Goal: Communication & Community: Share content

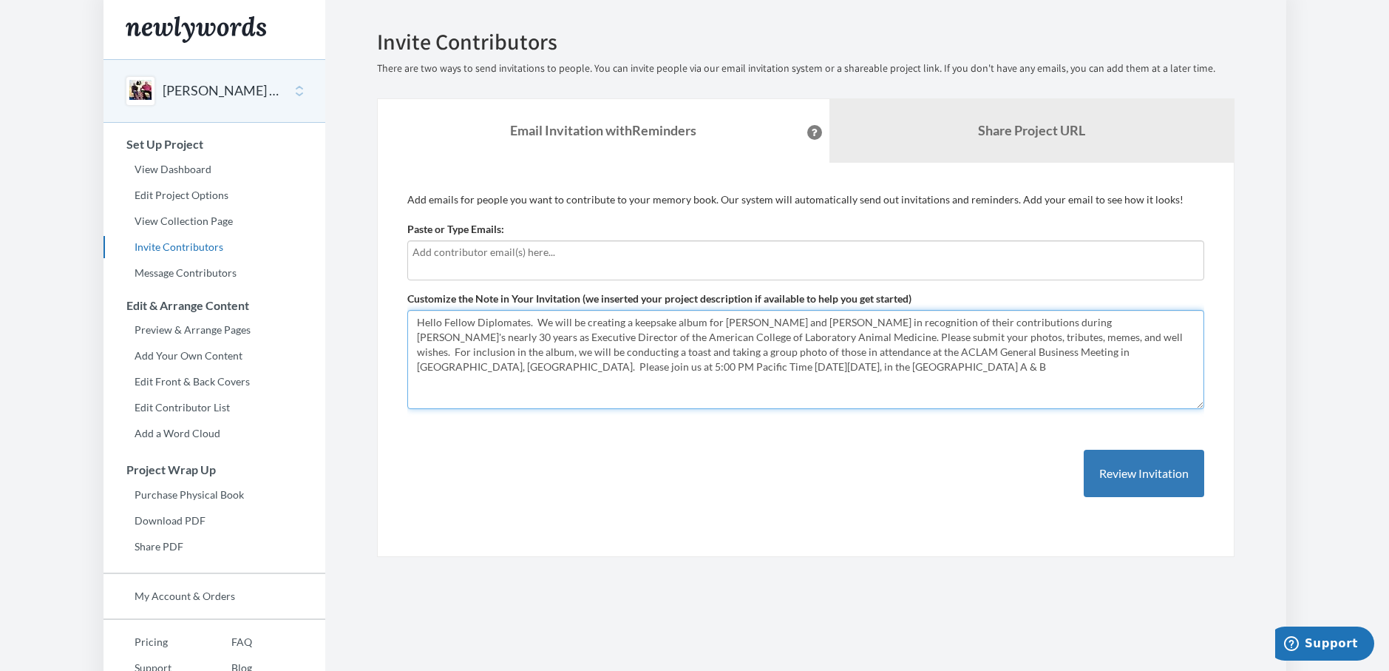
click at [679, 372] on textarea "Hello Fellow Diplomates. We will be creating a keepsake album for [PERSON_NAME]…" at bounding box center [805, 359] width 797 height 99
click at [800, 394] on textarea "Hello Fellow Diplomates. We will be creating a keepsake album for Mel and Judy …" at bounding box center [805, 359] width 797 height 99
click at [565, 397] on textarea "Hello Fellow Diplomates. We will be creating a keepsake album for Mel and Judy …" at bounding box center [805, 359] width 797 height 99
click at [1053, 395] on textarea "Hello Fellow Diplomates. We will be creating a keepsake album for Mel and Judy …" at bounding box center [805, 359] width 797 height 99
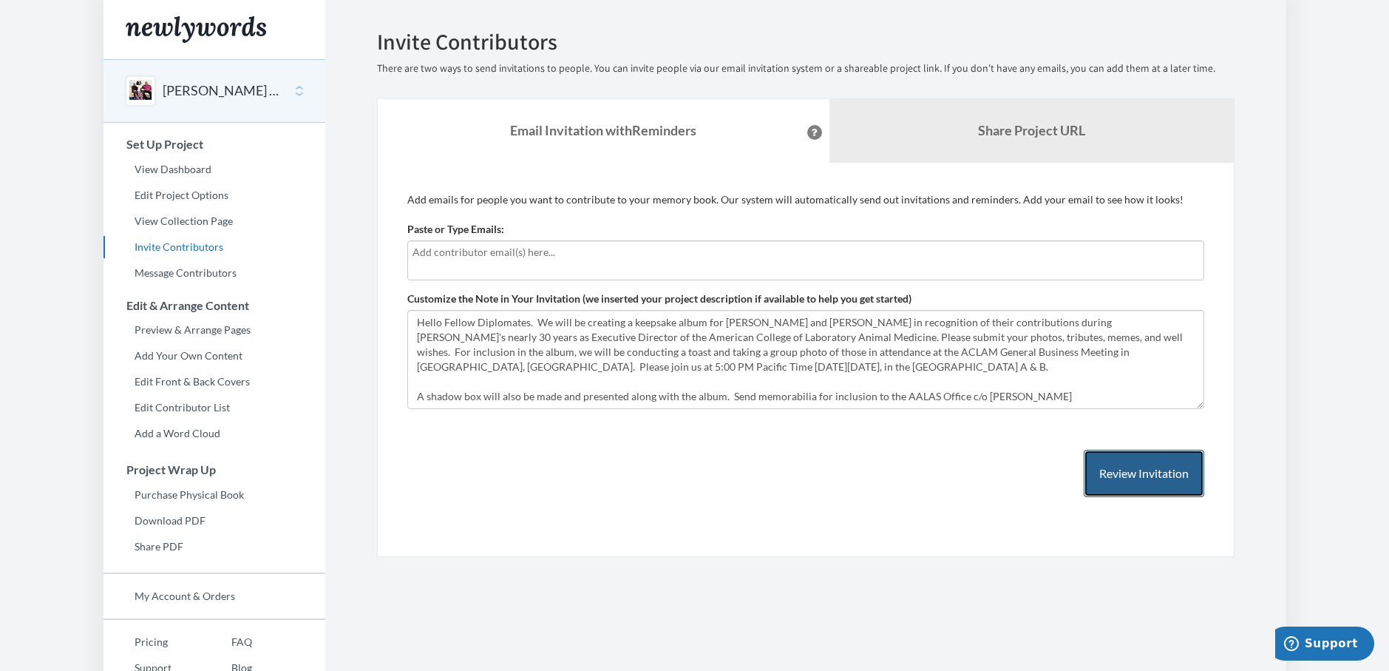
click at [1127, 473] on button "Review Invitation" at bounding box center [1144, 474] width 121 height 48
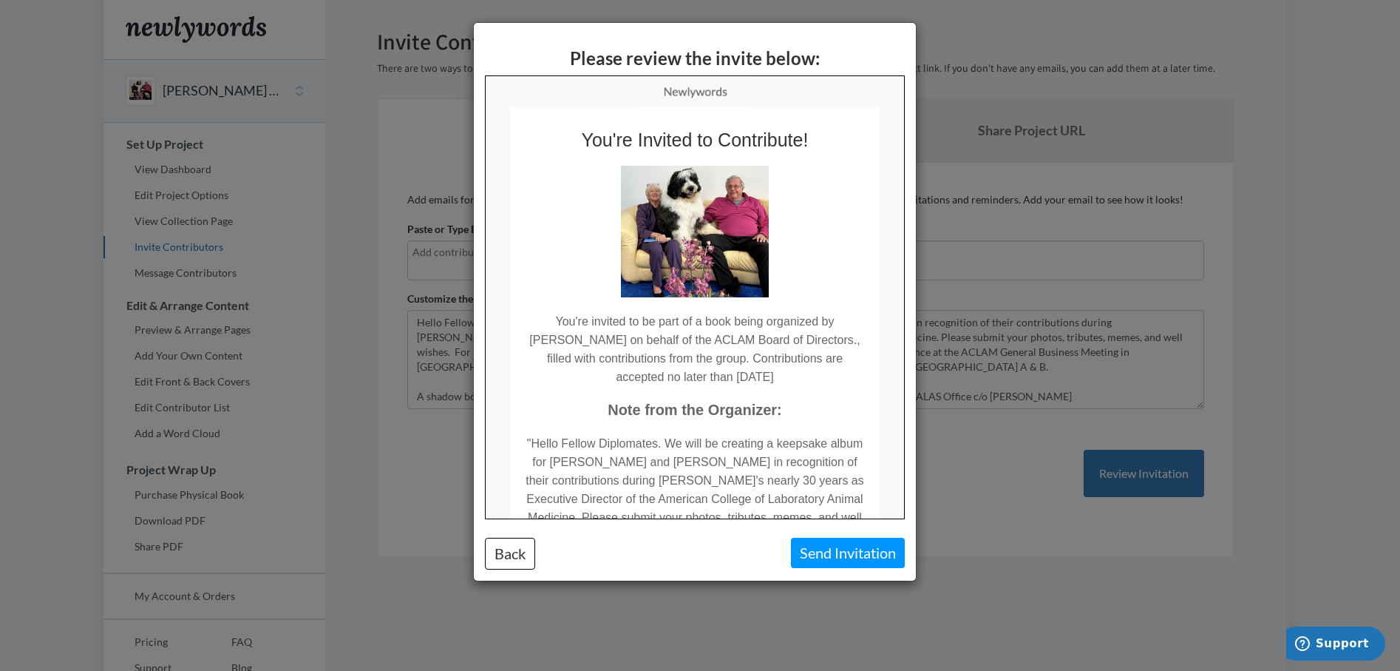
click at [796, 339] on td "You're invited to be part of a book being organized by [PERSON_NAME] on behalf …" at bounding box center [694, 340] width 370 height 89
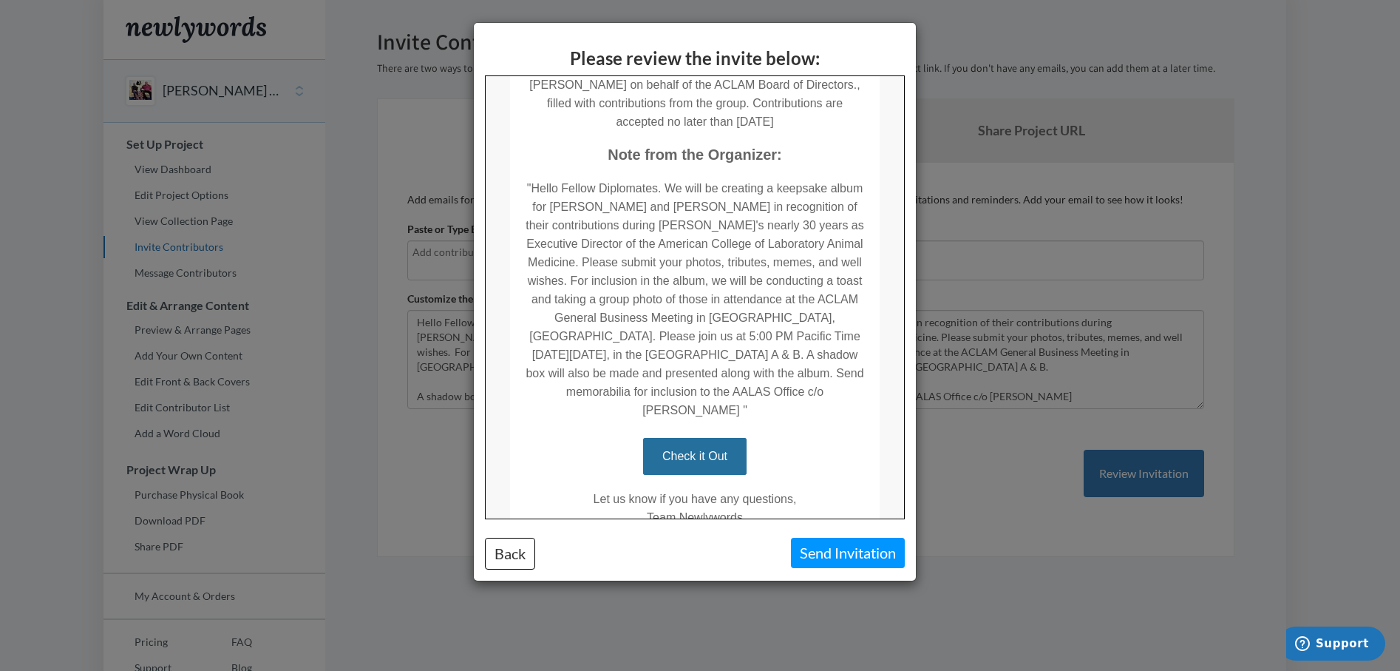
scroll to position [326, 0]
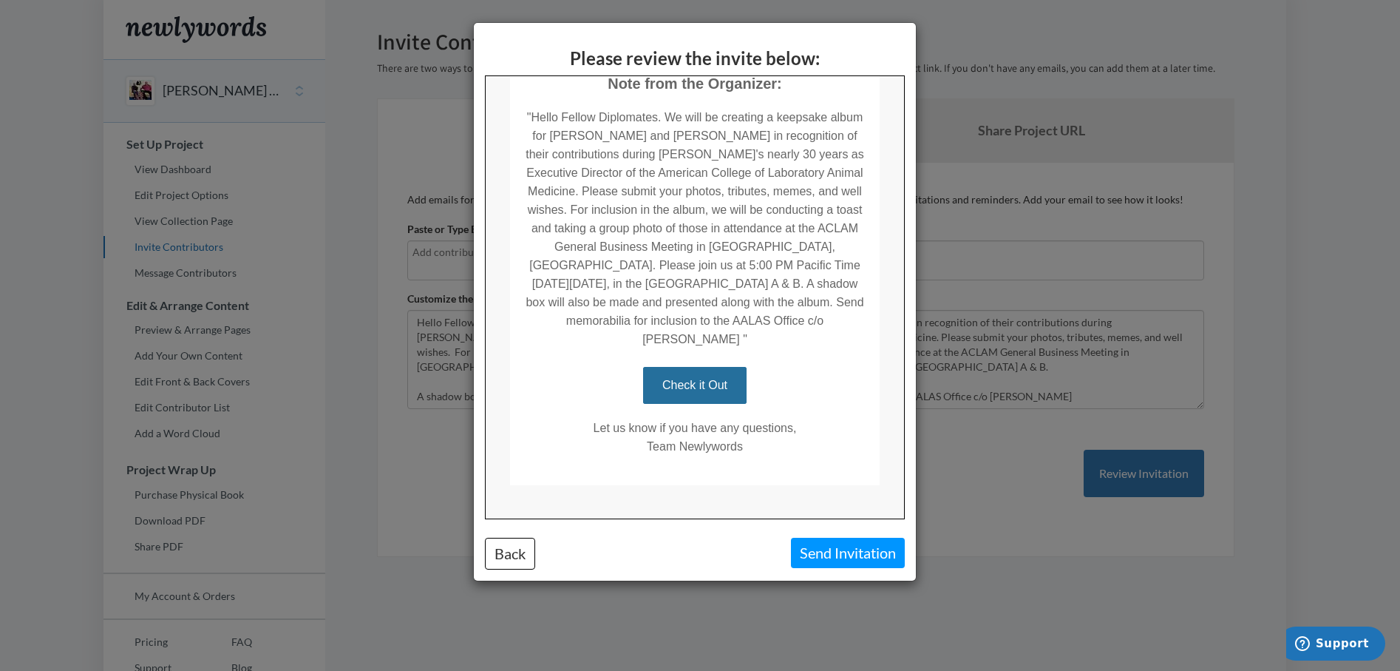
click at [1105, 384] on div "Please review the invite below: Back Send Invitation" at bounding box center [700, 335] width 1400 height 671
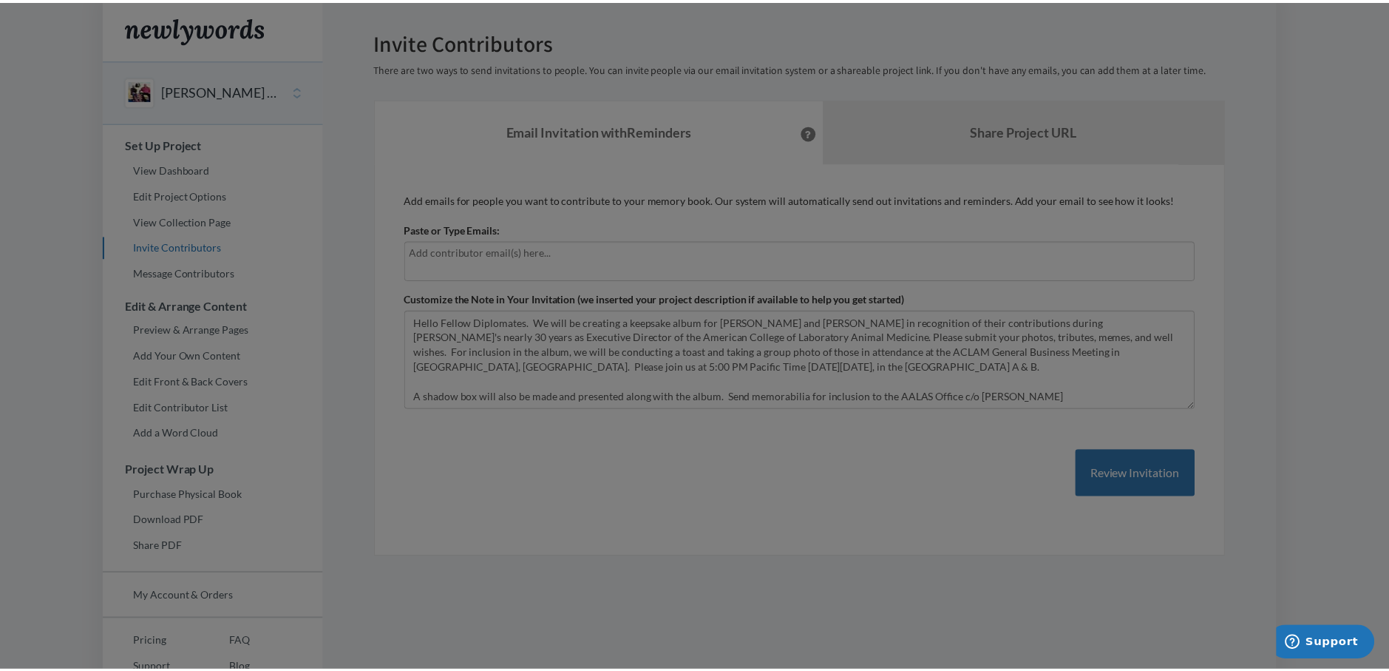
scroll to position [0, 0]
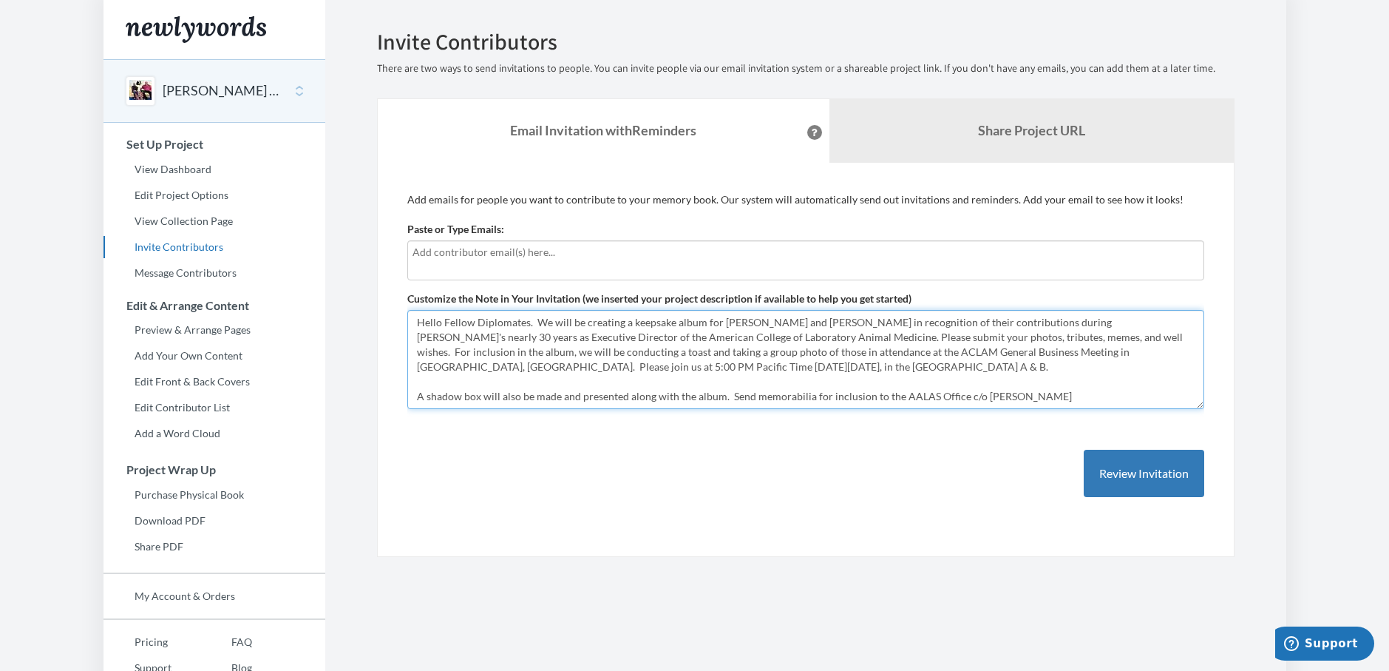
click at [761, 336] on textarea "Hello Fellow Diplomates. We will be creating a keepsake album for Mel and Judy …" at bounding box center [805, 359] width 797 height 99
click at [1165, 339] on textarea "Hello Fellow Diplomates. We will be creating a keepsake album for Mel and Judy …" at bounding box center [805, 359] width 797 height 99
click at [445, 353] on textarea "Hello Fellow Diplomates. We will be creating a keepsake album for Mel and Judy …" at bounding box center [805, 359] width 797 height 99
click at [1052, 390] on textarea "Hello Fellow Diplomates. We will be creating a keepsake album for Mel and Judy …" at bounding box center [805, 359] width 797 height 99
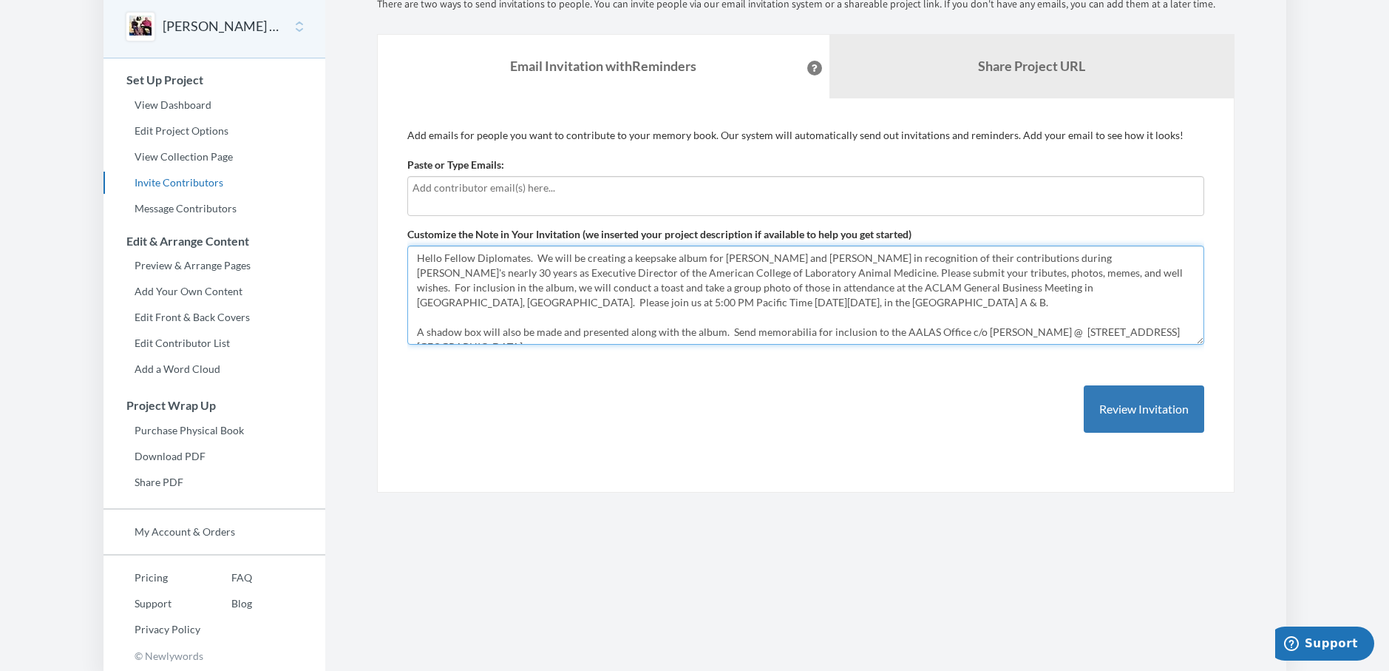
scroll to position [9, 0]
click at [462, 333] on textarea "Hello Fellow Diplomates. We will be creating a keepsake album for Mel and Judy …" at bounding box center [805, 294] width 797 height 99
click at [479, 333] on textarea "Hello Fellow Diplomates. We will be creating a keepsake album for Mel and Judy …" at bounding box center [805, 294] width 797 height 99
click at [1055, 319] on textarea "Hello Fellow Diplomates. We will be creating a keepsake album for Mel and Judy …" at bounding box center [805, 294] width 797 height 99
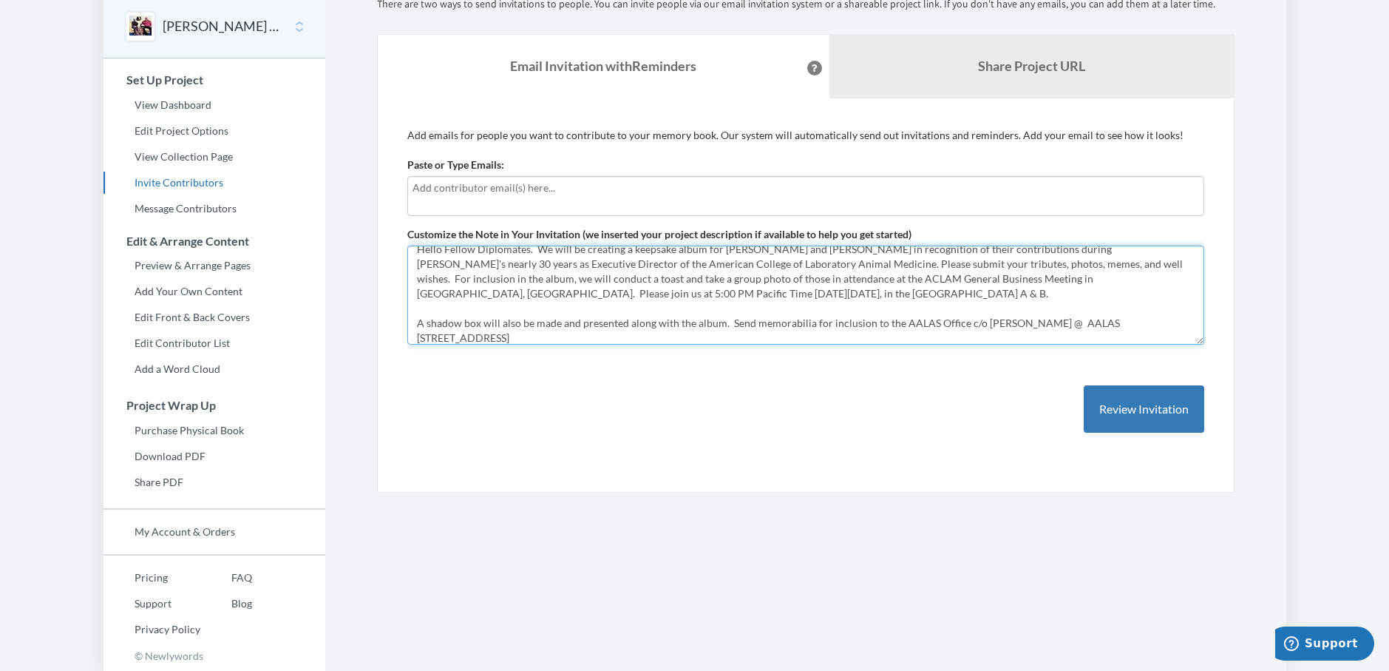
drag, startPoint x: 960, startPoint y: 319, endPoint x: 884, endPoint y: 317, distance: 76.2
click at [884, 317] on textarea "Hello Fellow Diplomates. We will be creating a keepsake album for Mel and Judy …" at bounding box center [805, 294] width 797 height 99
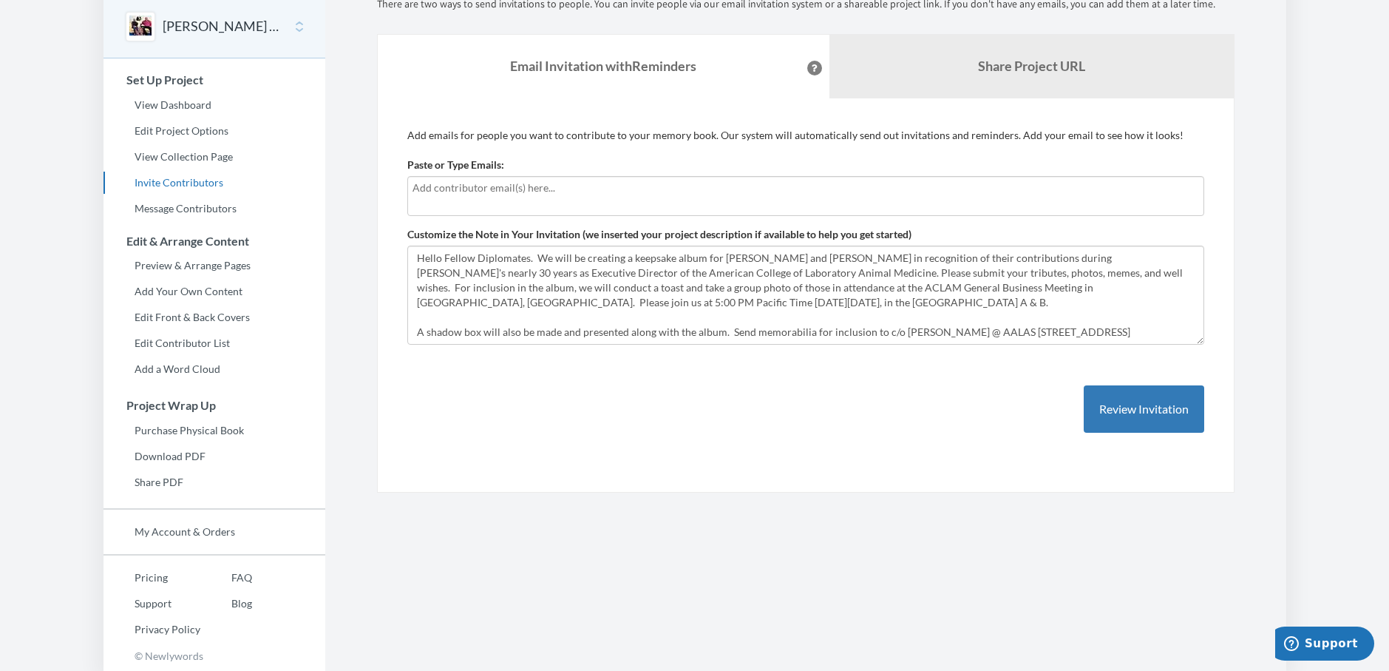
click at [960, 390] on div "Add emails for people you want to contribute to your memory book. Our system wi…" at bounding box center [805, 295] width 797 height 335
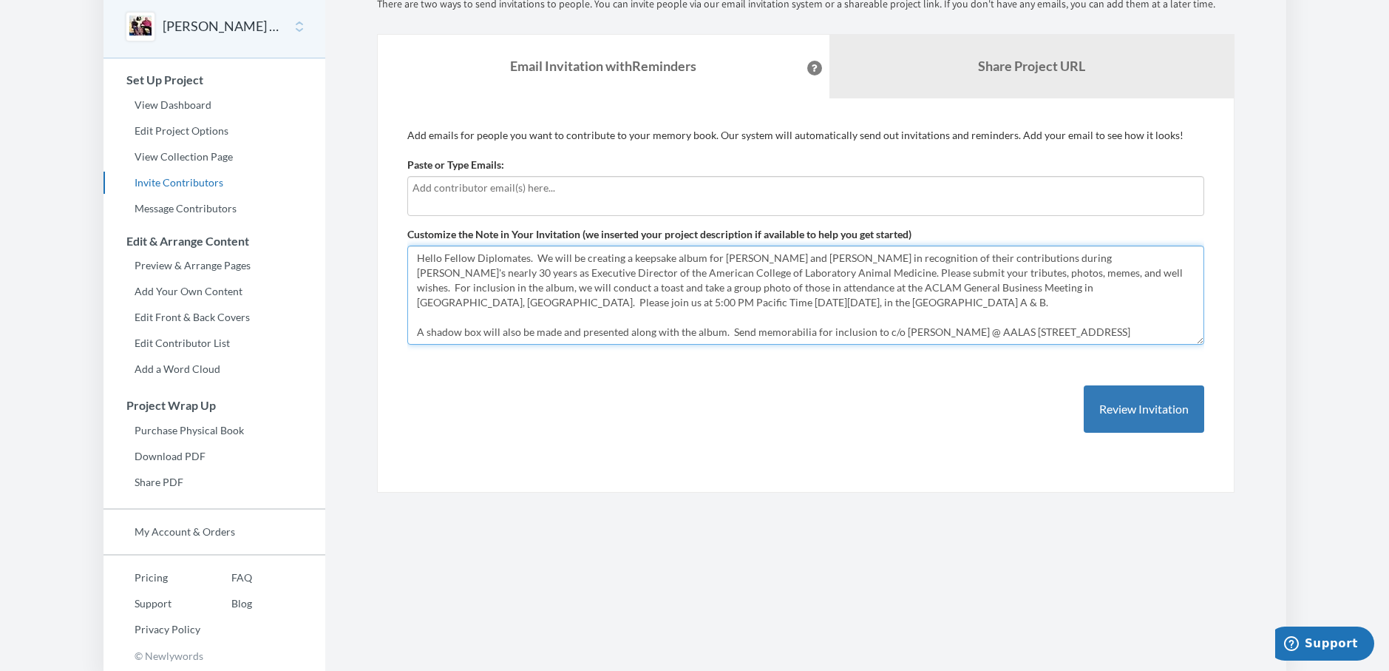
click at [1006, 319] on textarea "Hello Fellow Diplomates. We will be creating a keepsake album for Mel and Judy …" at bounding box center [805, 294] width 797 height 99
click at [1147, 302] on textarea "Hello Fellow Diplomates. We will be creating a keepsake album for Mel and Judy …" at bounding box center [805, 294] width 797 height 99
type textarea "Hello Fellow Diplomates. We will be creating a keepsake album for Mel and Judy …"
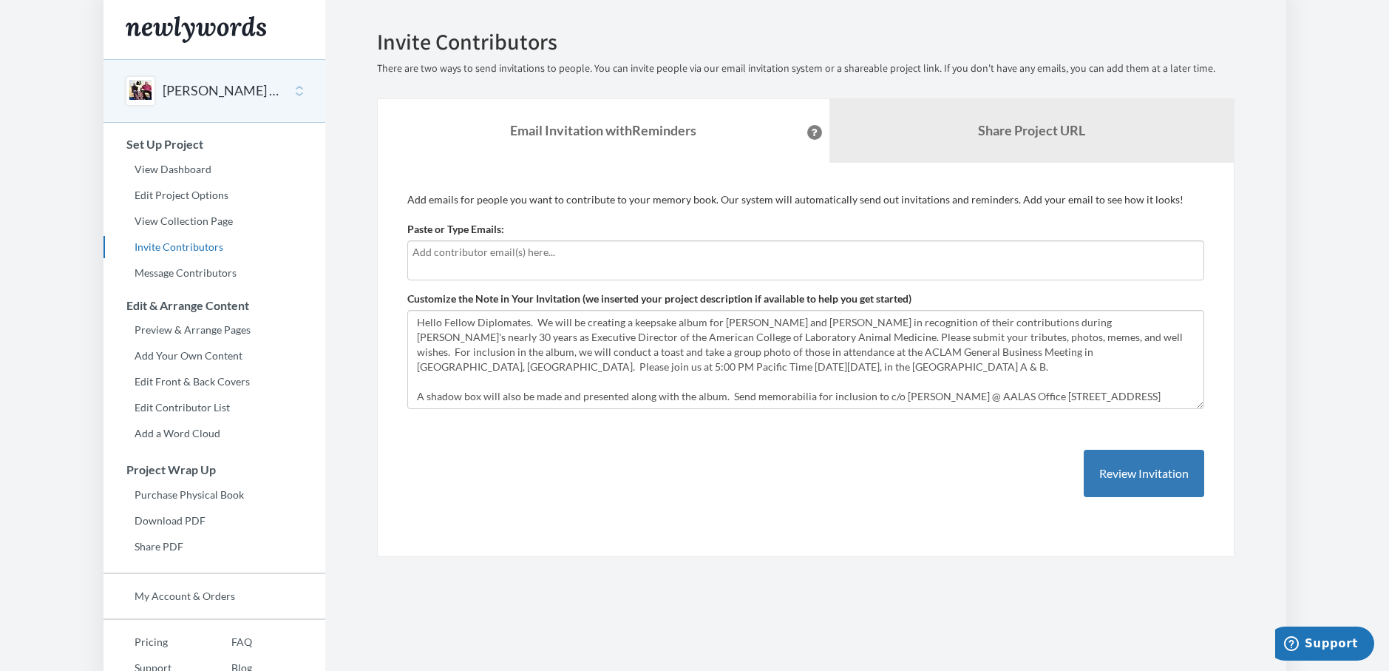
click at [209, 87] on button "[PERSON_NAME] Retirement" at bounding box center [223, 90] width 120 height 19
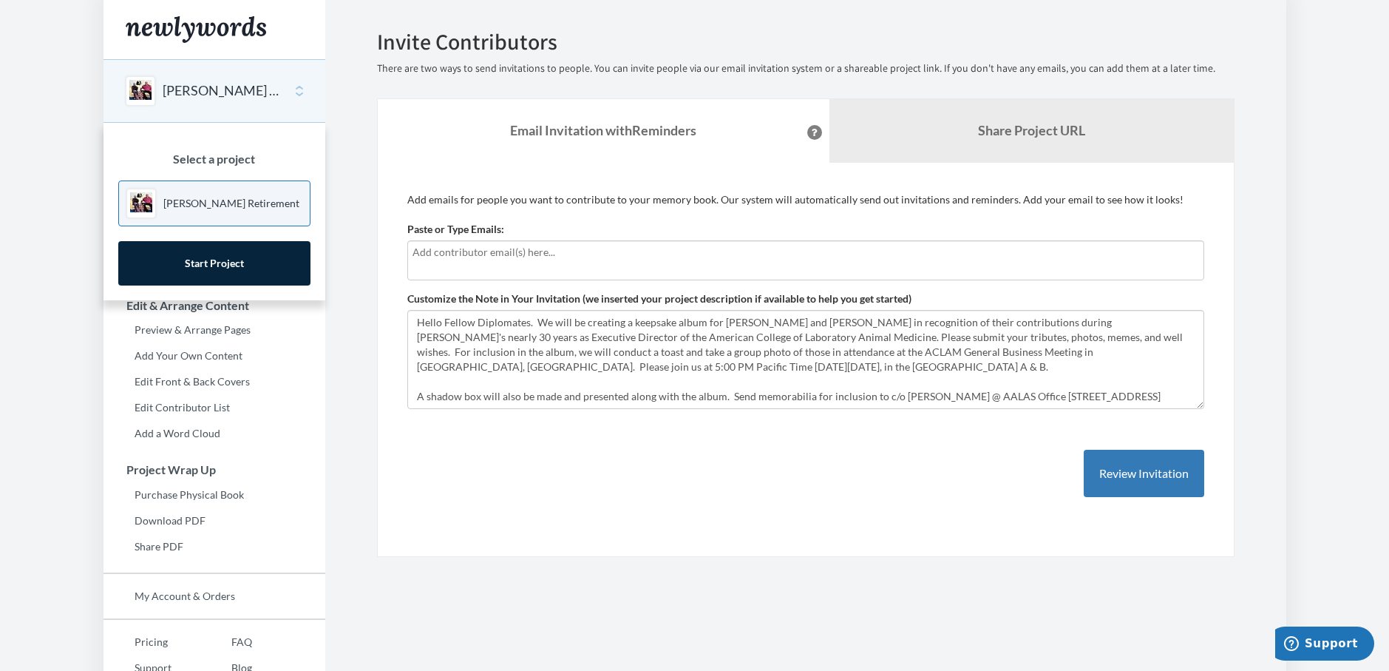
click at [336, 391] on section "Emails have been sent! Invite Contributors There are two ways to send invitatio…" at bounding box center [805, 367] width 961 height 735
click at [243, 200] on p "[PERSON_NAME] Retirement" at bounding box center [231, 203] width 136 height 15
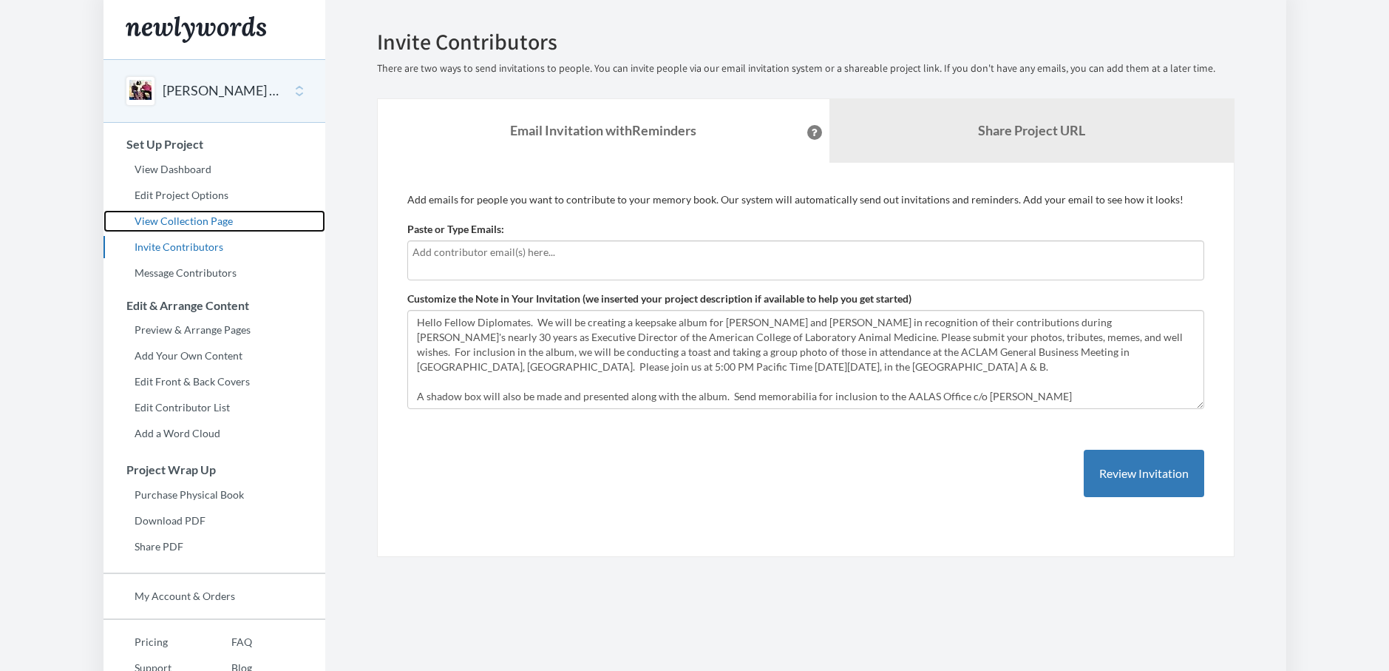
click at [192, 217] on link "View Collection Page" at bounding box center [215, 221] width 222 height 22
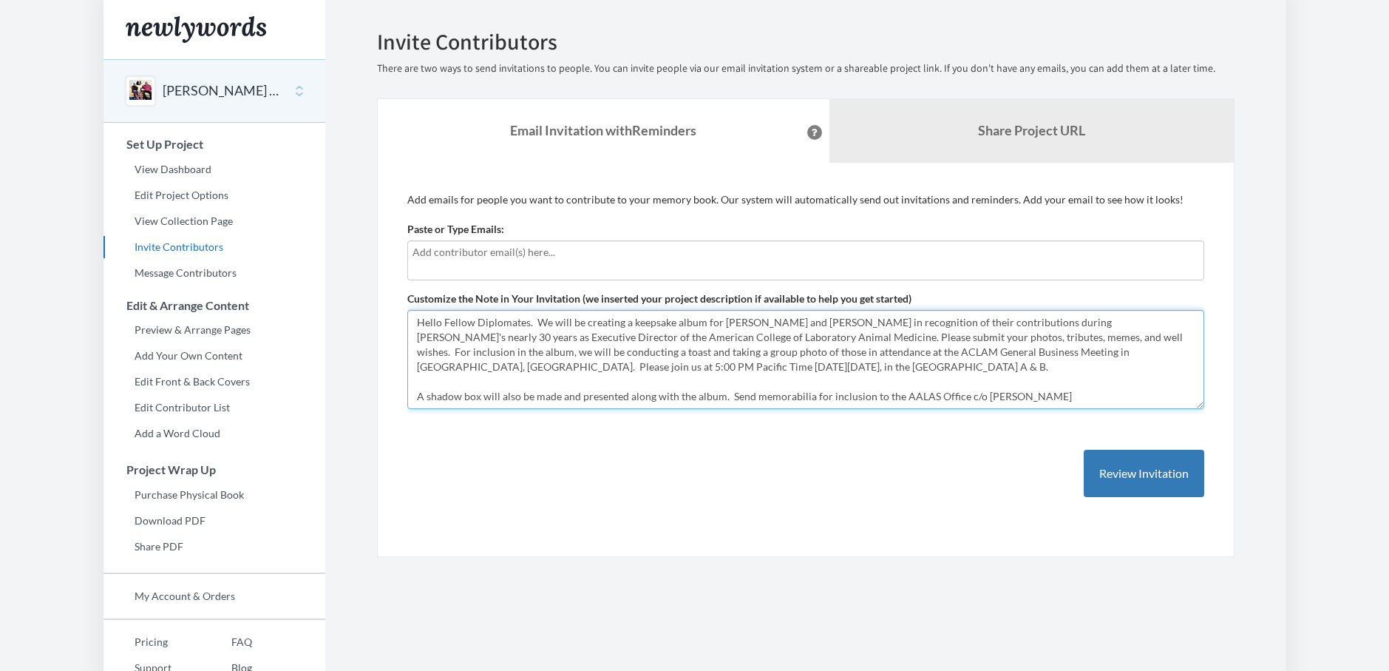
click at [678, 366] on textarea "Hello Fellow Diplomates. We will be creating a keepsake album for Mel and Judy …" at bounding box center [805, 359] width 797 height 99
drag, startPoint x: 1075, startPoint y: 387, endPoint x: 1079, endPoint y: 380, distance: 7.6
click at [1073, 383] on textarea "Hello Fellow Diplomates. We will be creating a keepsake album for Mel and Judy …" at bounding box center [805, 359] width 797 height 99
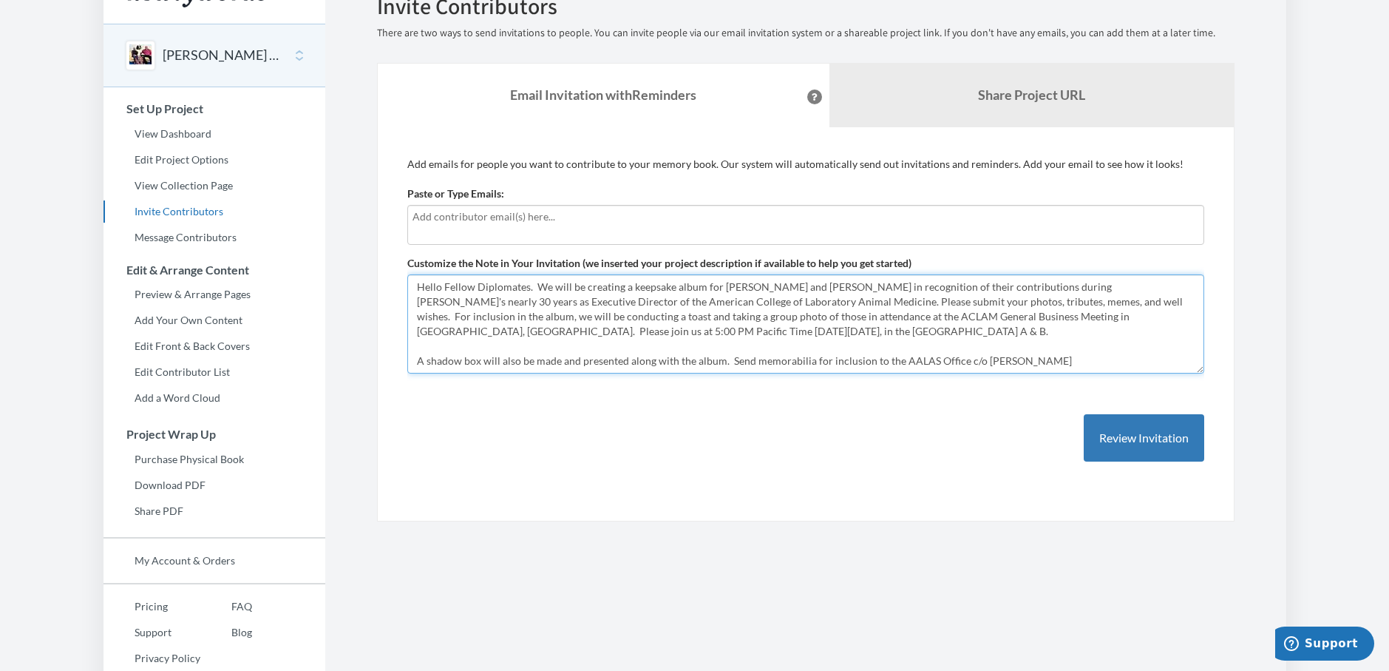
scroll to position [64, 0]
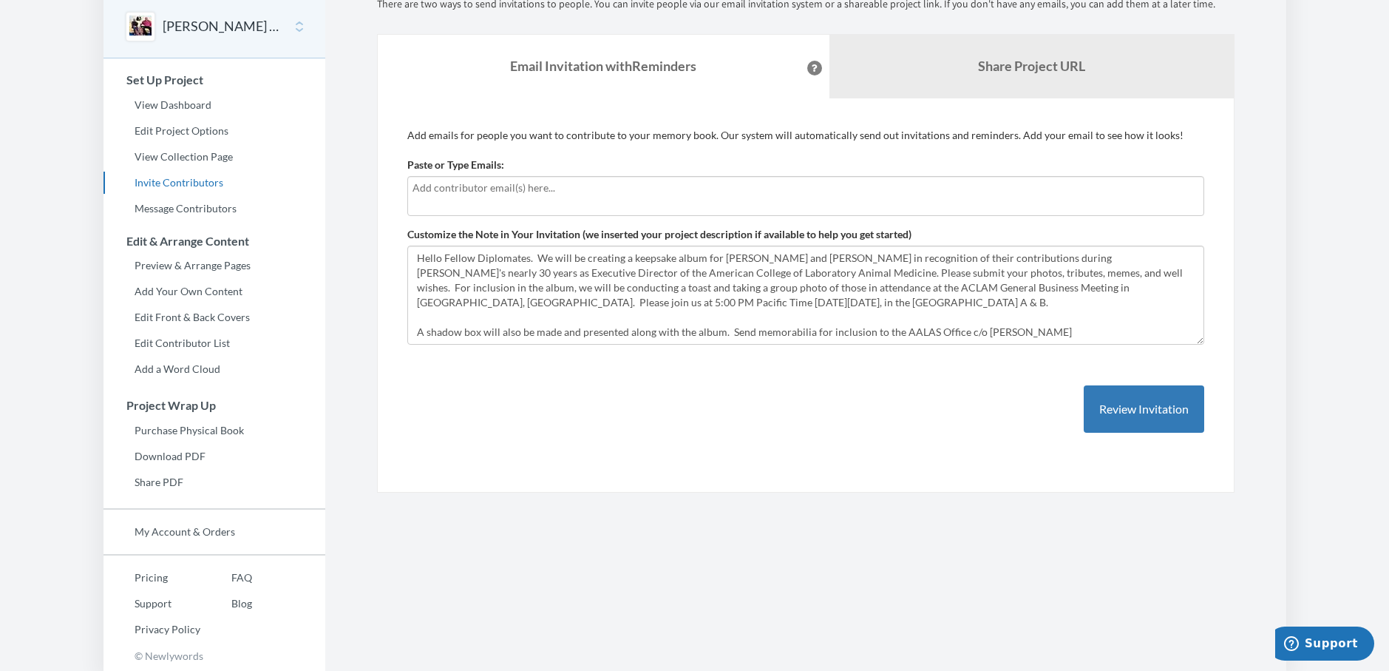
click at [787, 384] on div "Add emails for people you want to contribute to your memory book. Our system wi…" at bounding box center [805, 295] width 797 height 335
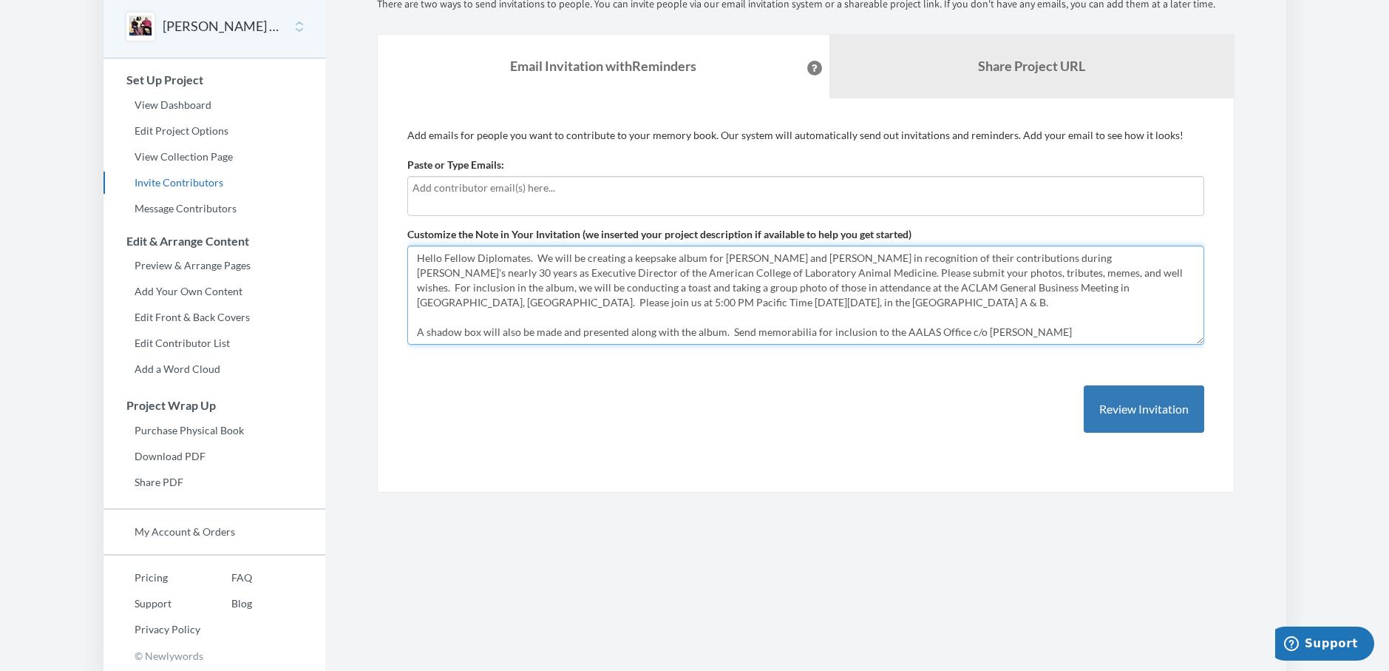
click at [1060, 331] on textarea "Hello Fellow Diplomates. We will be creating a keepsake album for [PERSON_NAME]…" at bounding box center [805, 294] width 797 height 99
drag, startPoint x: 957, startPoint y: 330, endPoint x: 880, endPoint y: 325, distance: 77.0
click at [880, 325] on textarea "Hello Fellow Diplomates. We will be creating a keepsake album for [PERSON_NAME]…" at bounding box center [805, 294] width 797 height 99
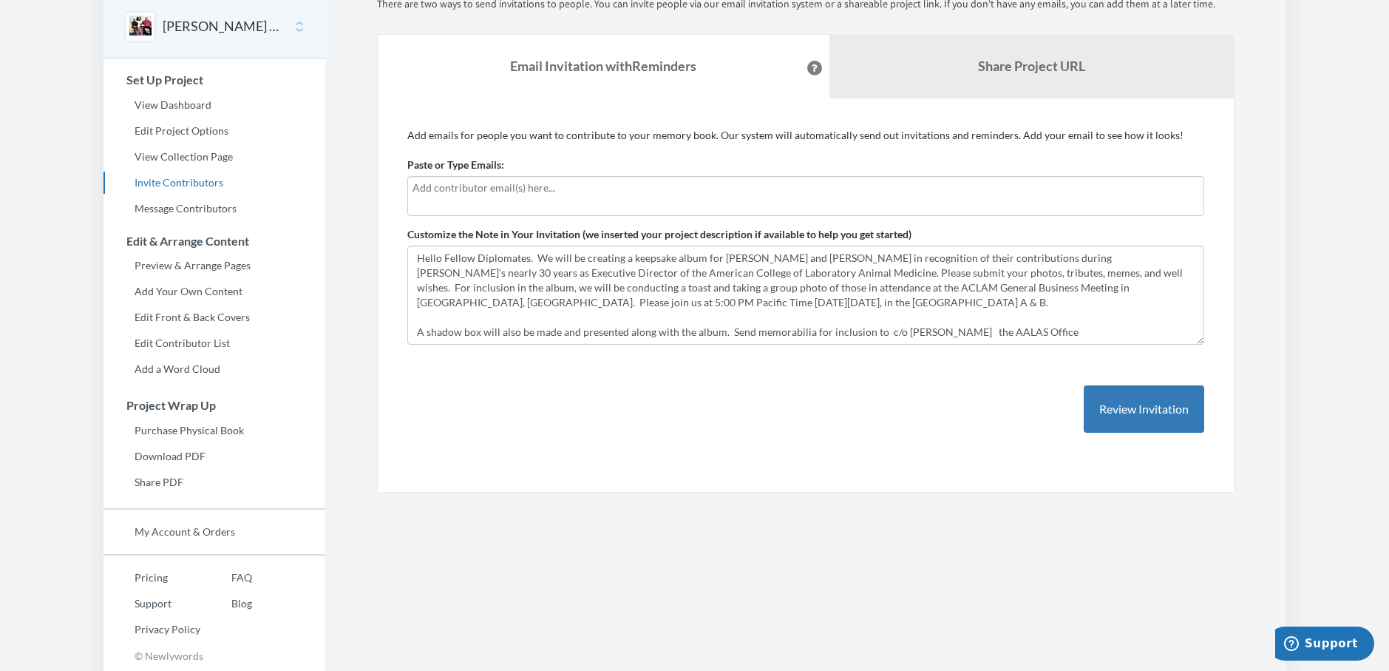
click at [922, 353] on div "Add emails for people you want to contribute to your memory book. Our system wi…" at bounding box center [805, 295] width 797 height 335
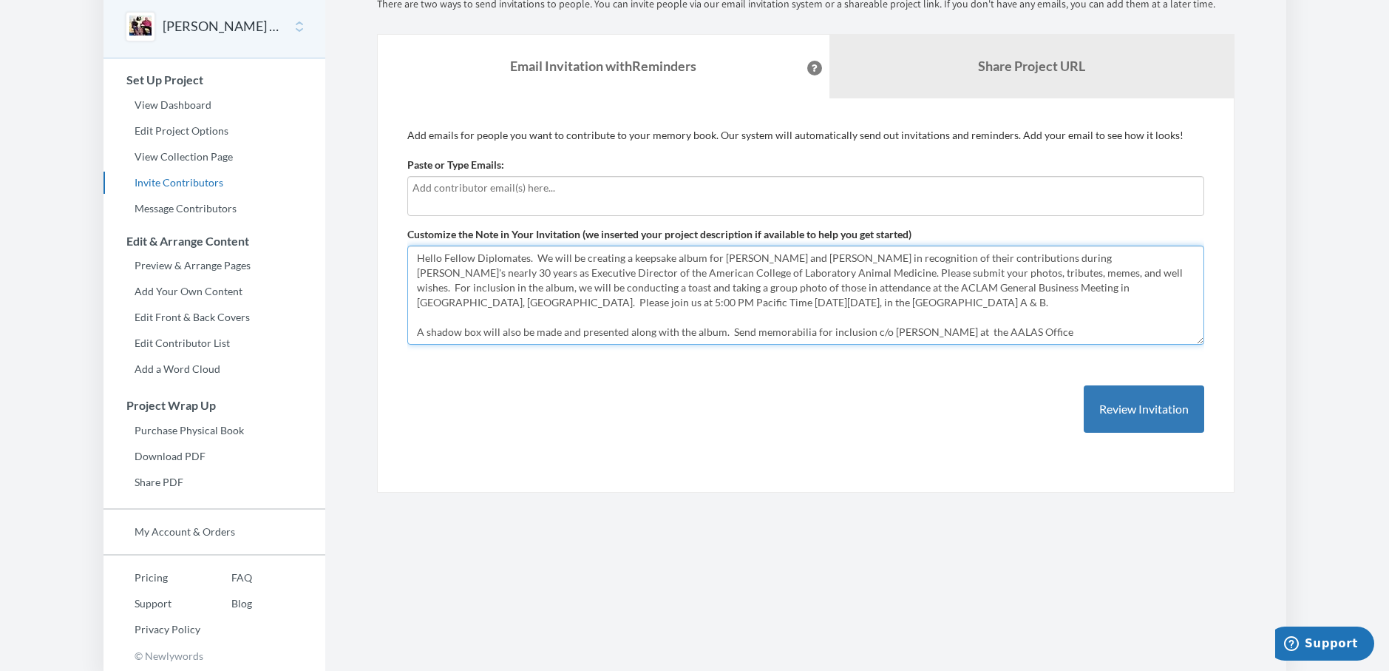
click at [1043, 331] on textarea "Hello Fellow Diplomates. We will be creating a keepsake album for Mel and Judy …" at bounding box center [805, 294] width 797 height 99
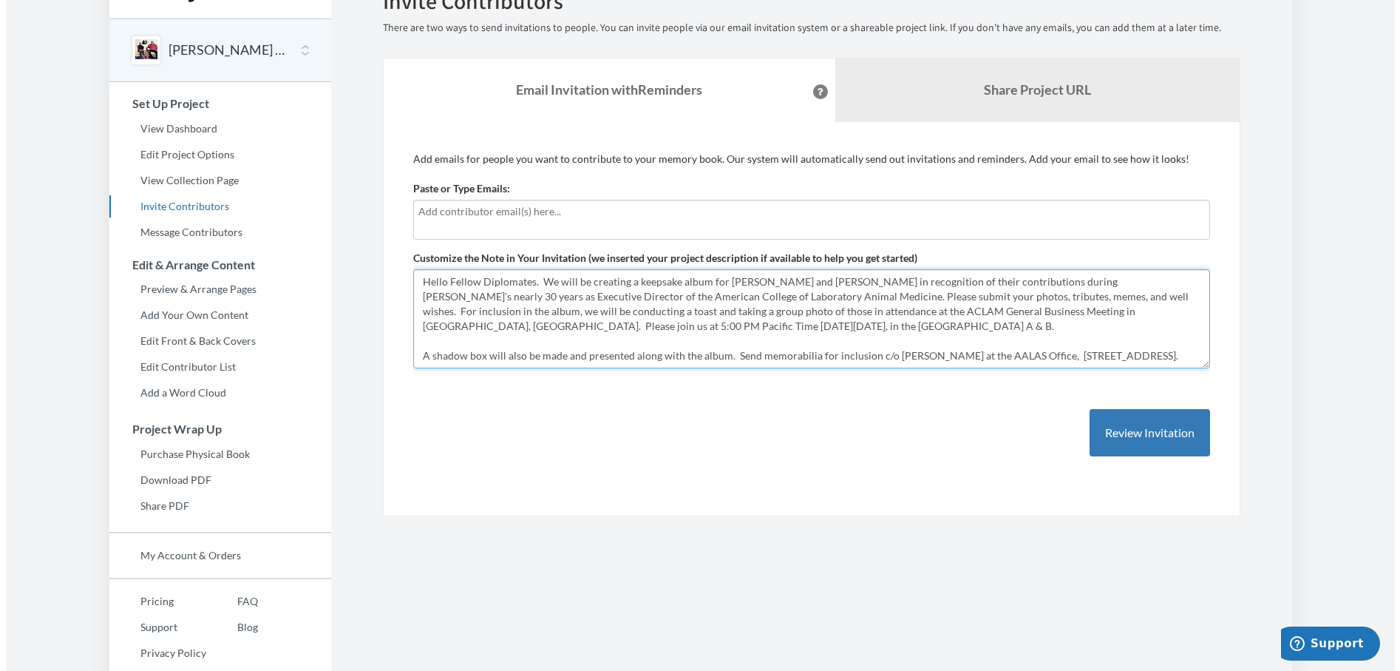
scroll to position [0, 0]
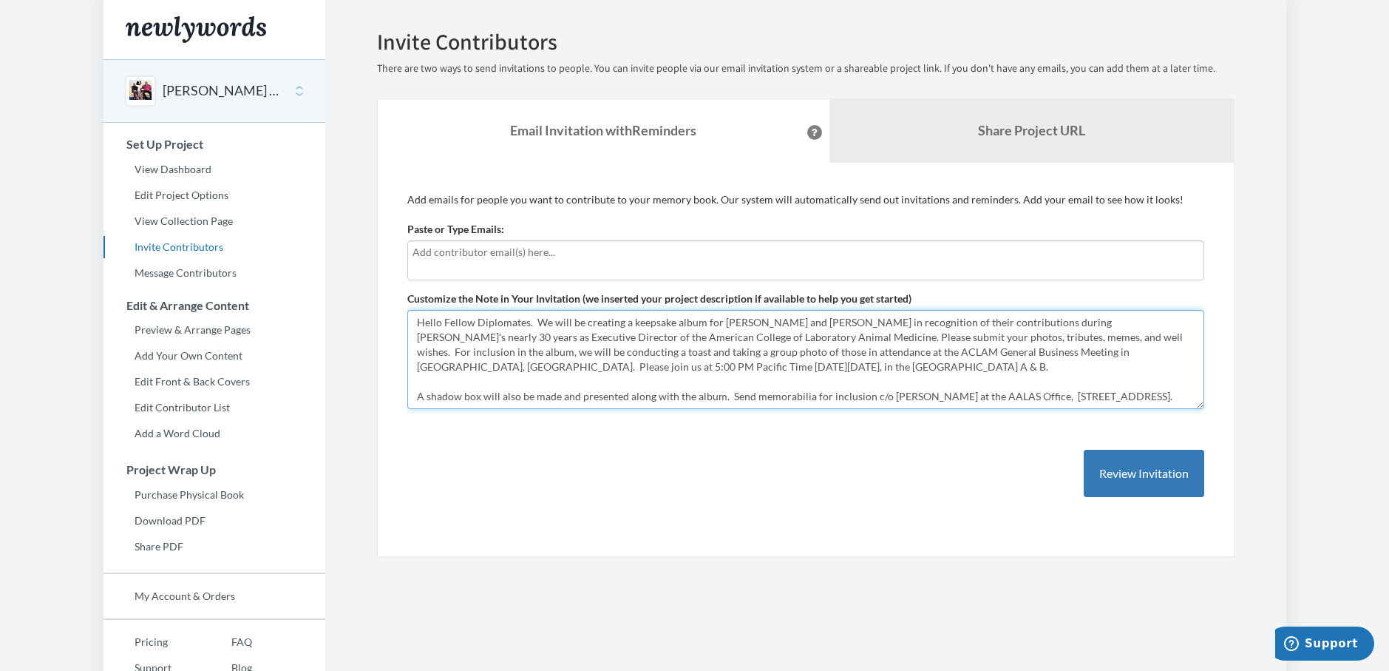
click at [530, 403] on textarea "Hello Fellow Diplomates. We will be creating a keepsake album for Mel and Judy …" at bounding box center [805, 359] width 797 height 99
type textarea "Hello Fellow Diplomates. We will be creating a keepsake album for [PERSON_NAME]…"
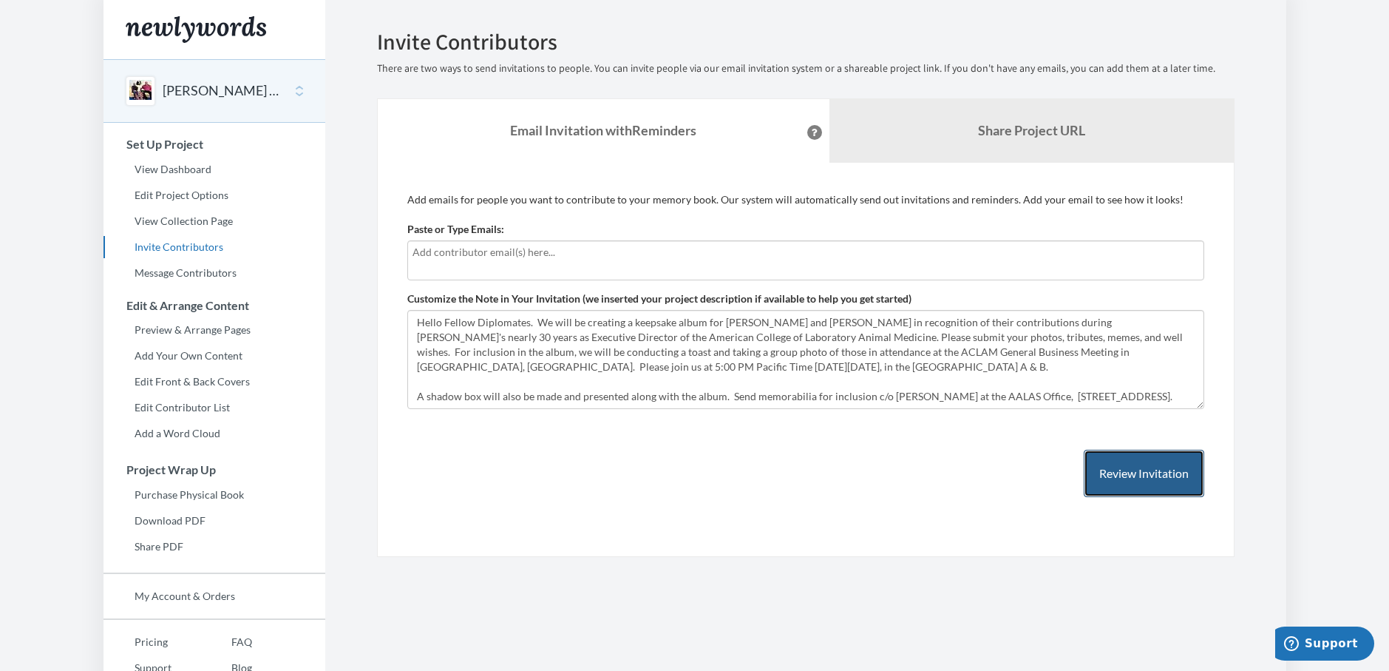
click at [1119, 478] on button "Review Invitation" at bounding box center [1144, 474] width 121 height 48
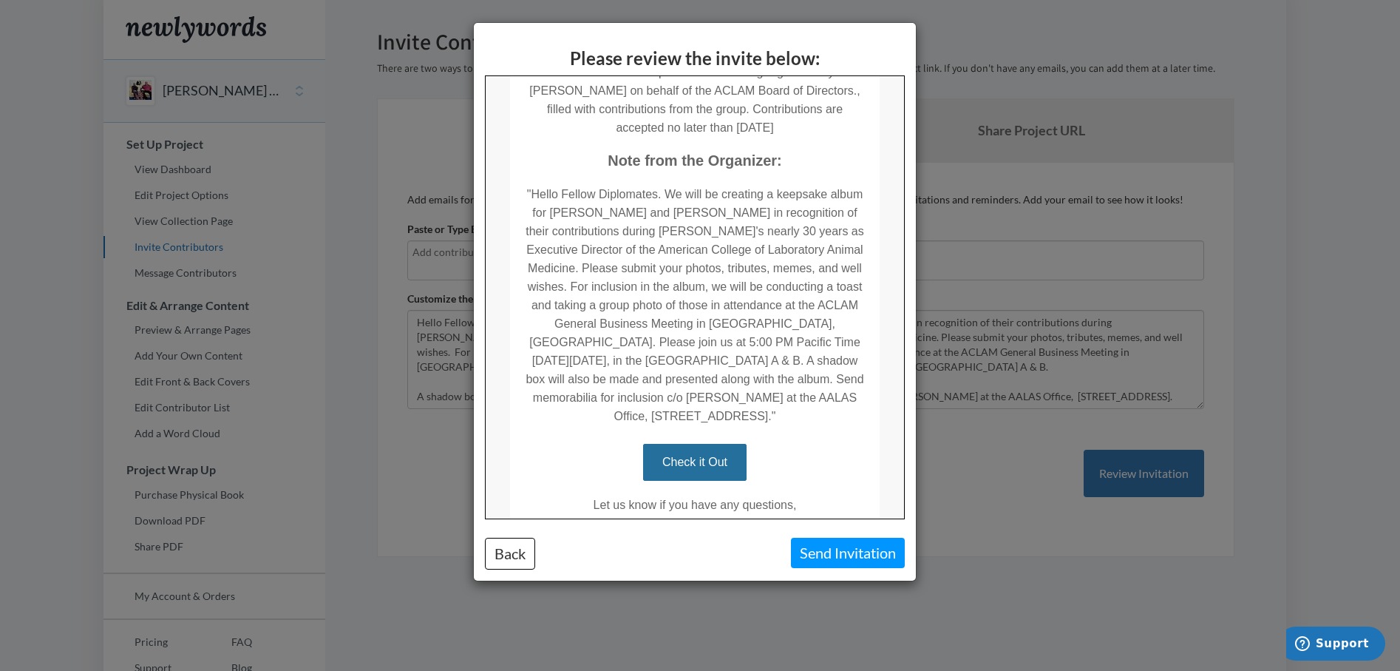
scroll to position [326, 0]
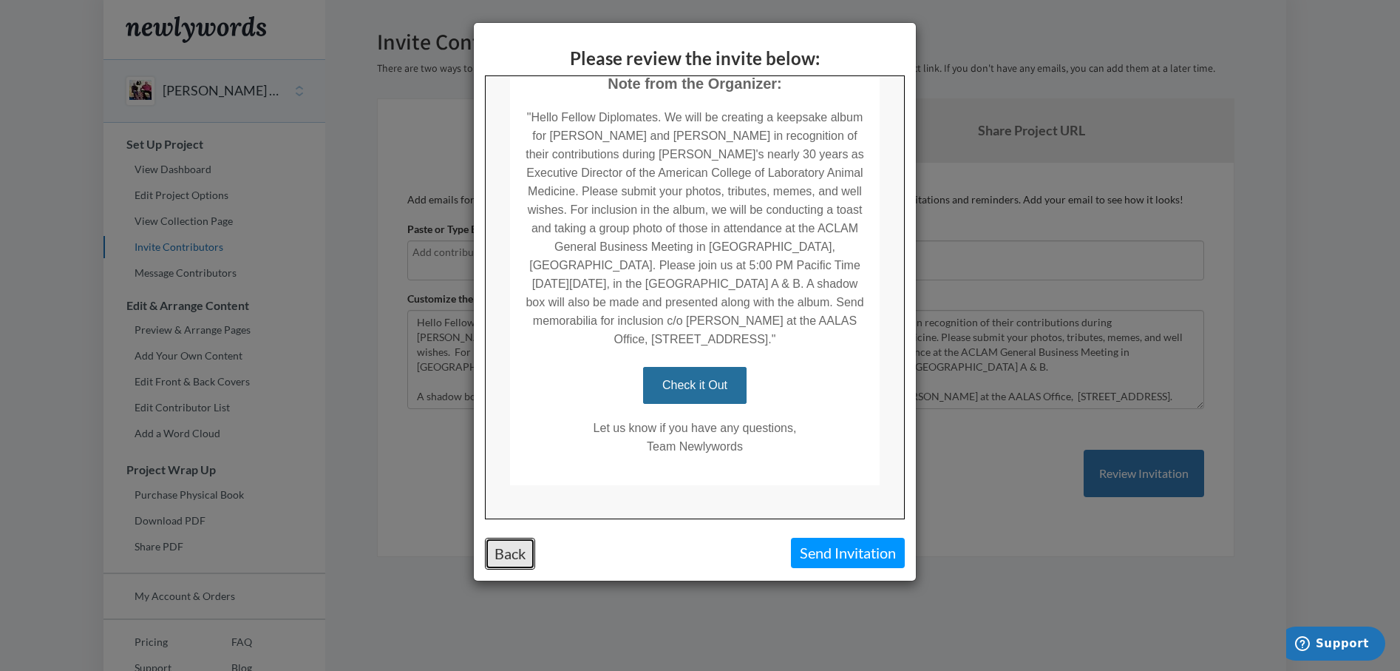
click at [516, 557] on button "Back" at bounding box center [510, 554] width 50 height 32
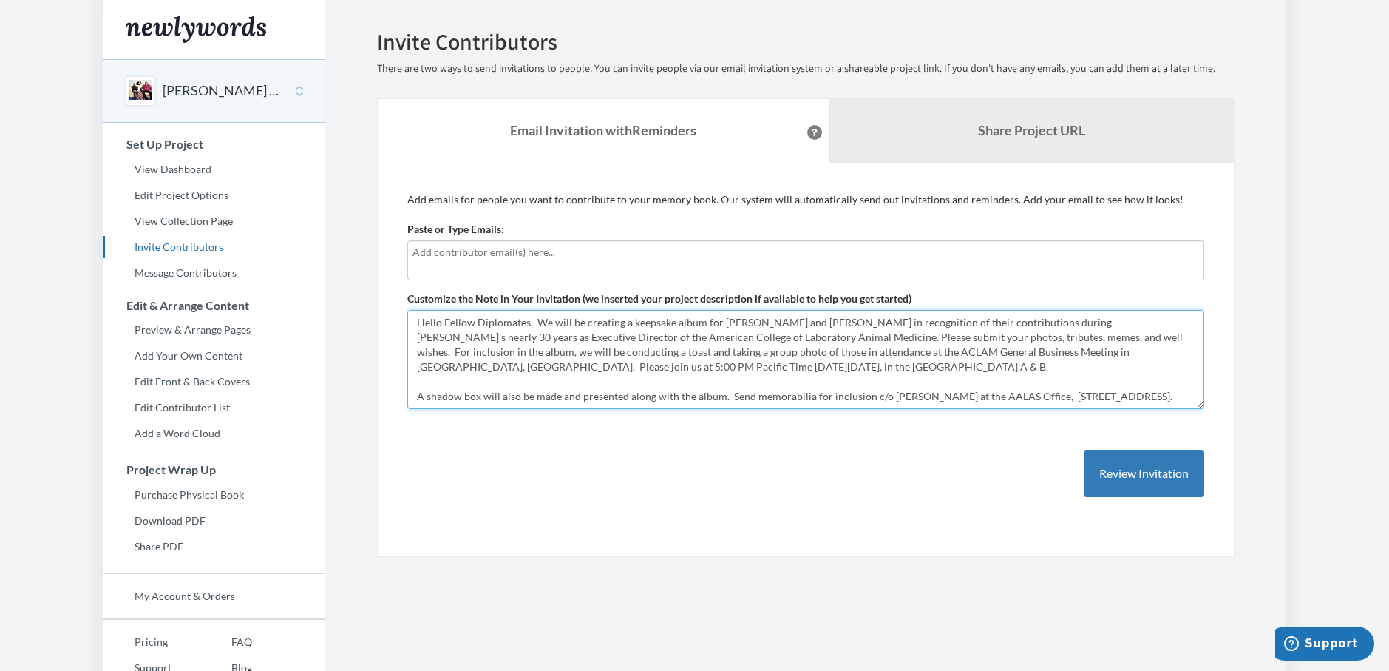
scroll to position [0, 0]
drag, startPoint x: 1011, startPoint y: 379, endPoint x: 920, endPoint y: 359, distance: 93.8
click at [1005, 370] on textarea "Hello Fellow Diplomates. We will be creating a keepsake album for Mel and Judy …" at bounding box center [805, 359] width 797 height 99
drag, startPoint x: 416, startPoint y: 322, endPoint x: 650, endPoint y: 399, distance: 246.7
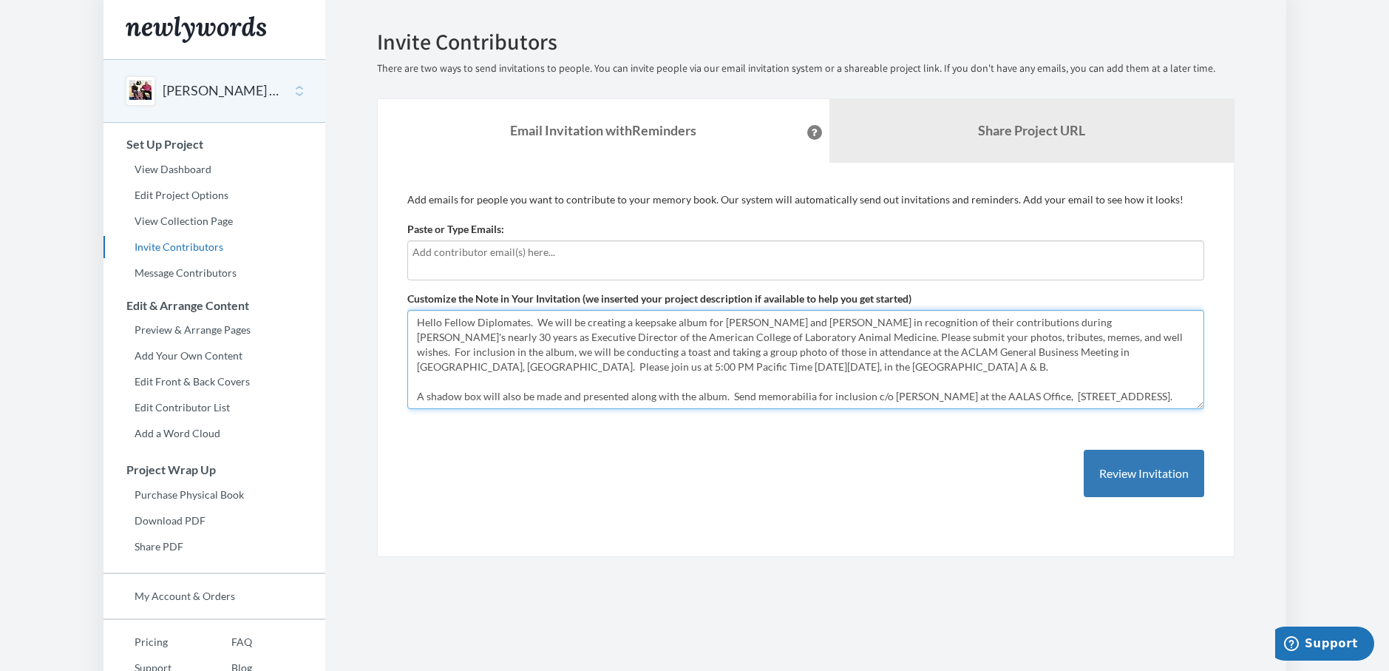
click at [646, 413] on div "Add emails for people you want to contribute to your memory book. Our system wi…" at bounding box center [805, 359] width 797 height 335
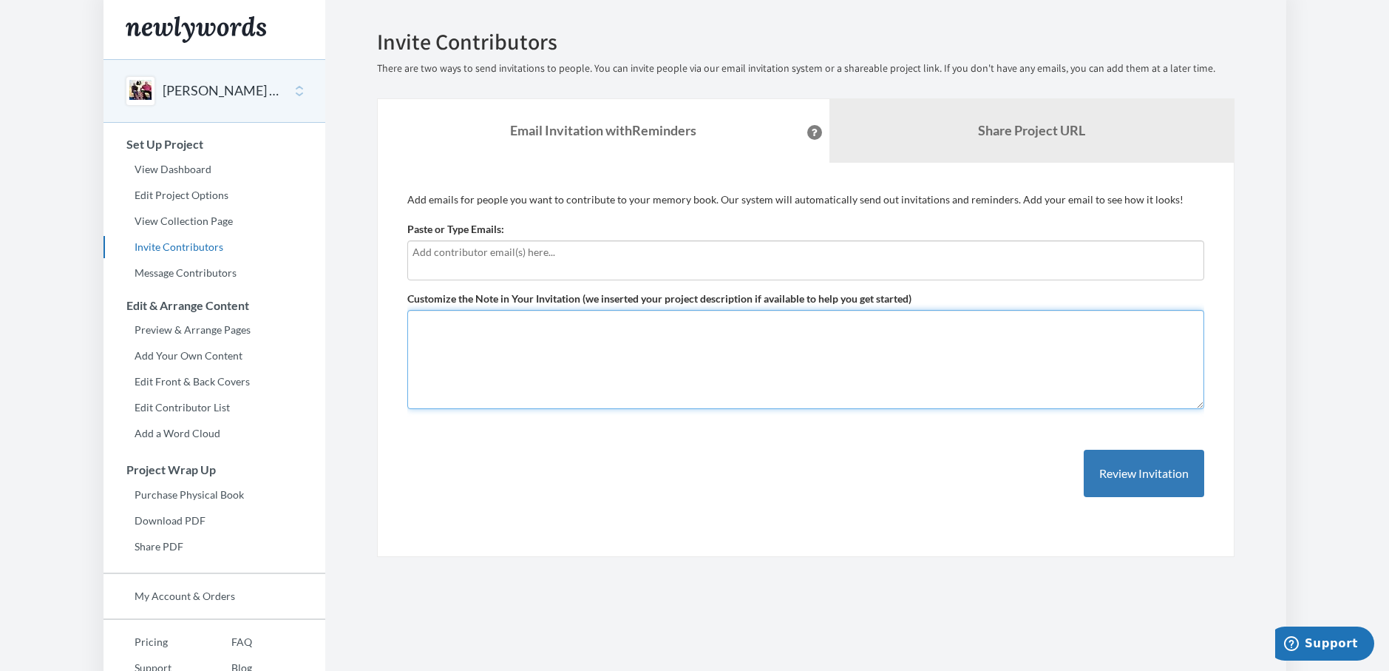
scroll to position [0, 0]
click at [427, 322] on textarea "Hello Fellow Diplomates. We will be creating a keepsake album for Mel and Judy …" at bounding box center [805, 359] width 797 height 99
paste textarea "Hello Fellow Diplomates. We will be creating a keepsake album for [PERSON_NAME]…"
type textarea "Hello Fellow Diplomates. We will be creating a keepsake album for [PERSON_NAME]…"
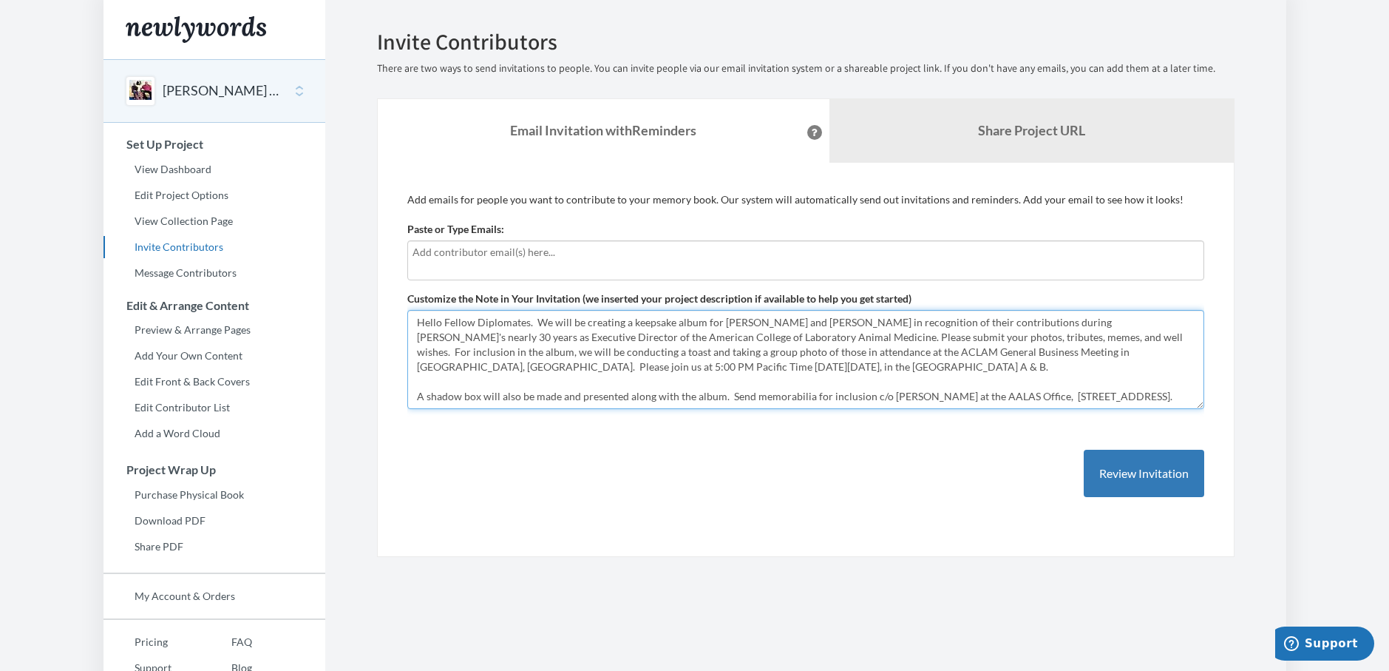
drag, startPoint x: 521, startPoint y: 403, endPoint x: 475, endPoint y: 341, distance: 76.8
click at [414, 308] on div "Customize the Note in Your Invitation (we inserted your project description if …" at bounding box center [805, 350] width 797 height 118
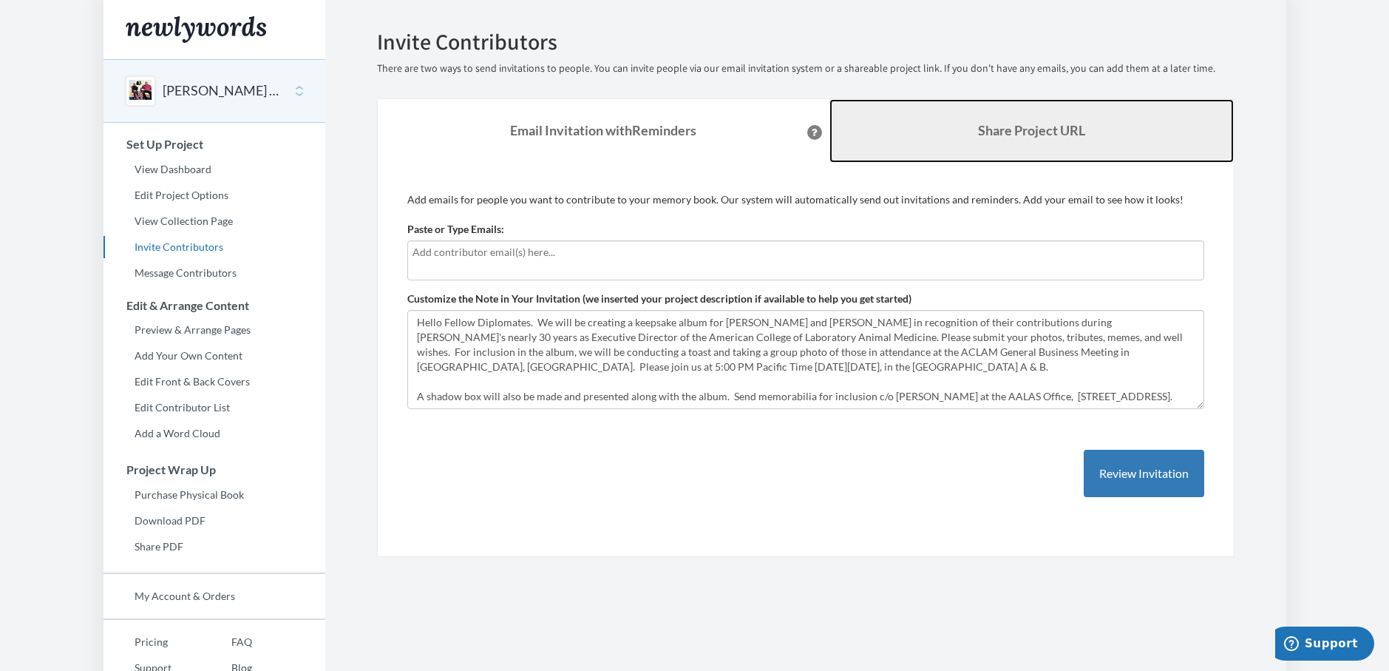
click at [1027, 139] on link "Share Project URL" at bounding box center [1032, 131] width 404 height 64
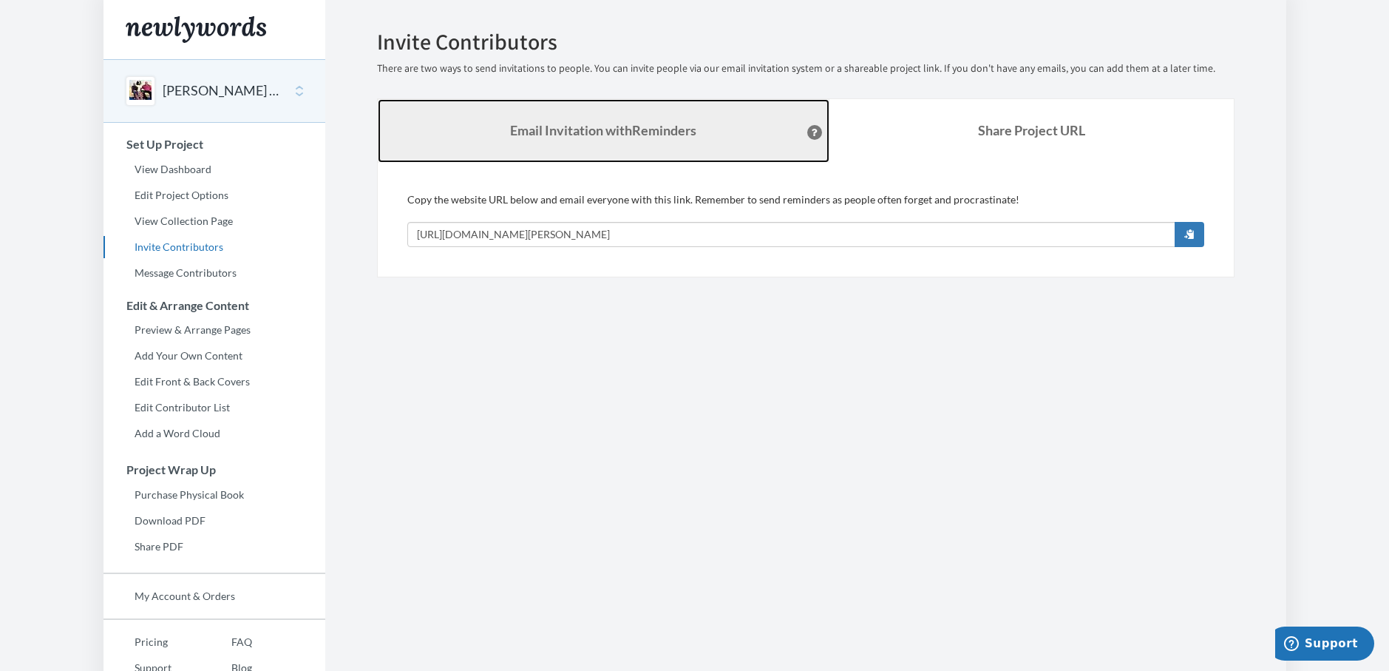
click at [614, 131] on strong "Email Invitation with Reminders" at bounding box center [603, 130] width 186 height 16
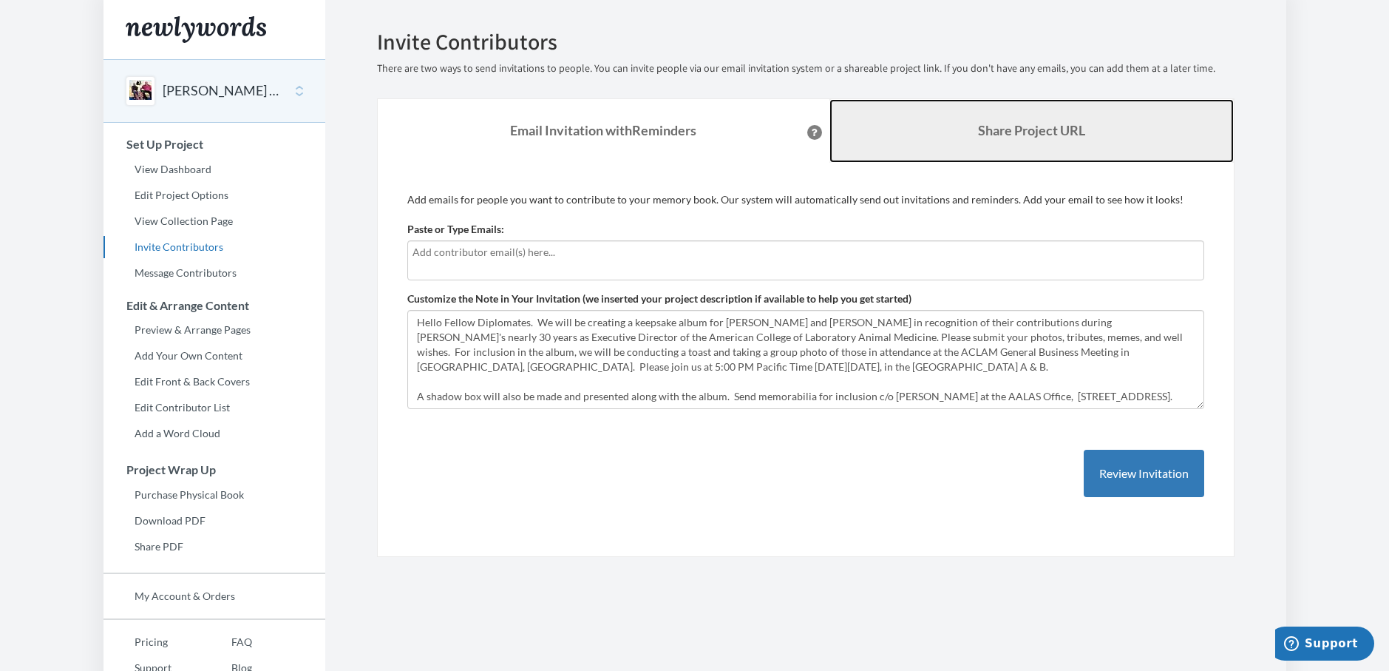
click at [1022, 139] on link "Share Project URL" at bounding box center [1032, 131] width 404 height 64
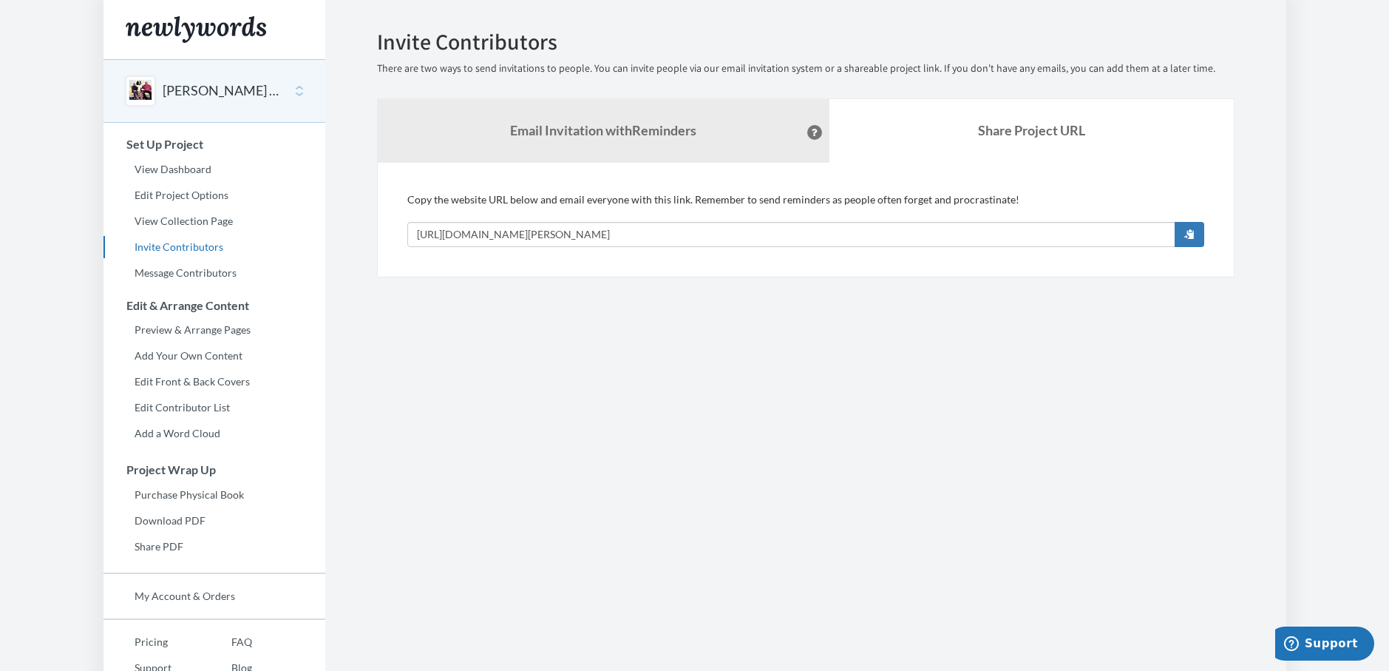
click at [389, 425] on section "Emails have been sent! Invite Contributors There are two ways to send invitatio…" at bounding box center [805, 367] width 961 height 735
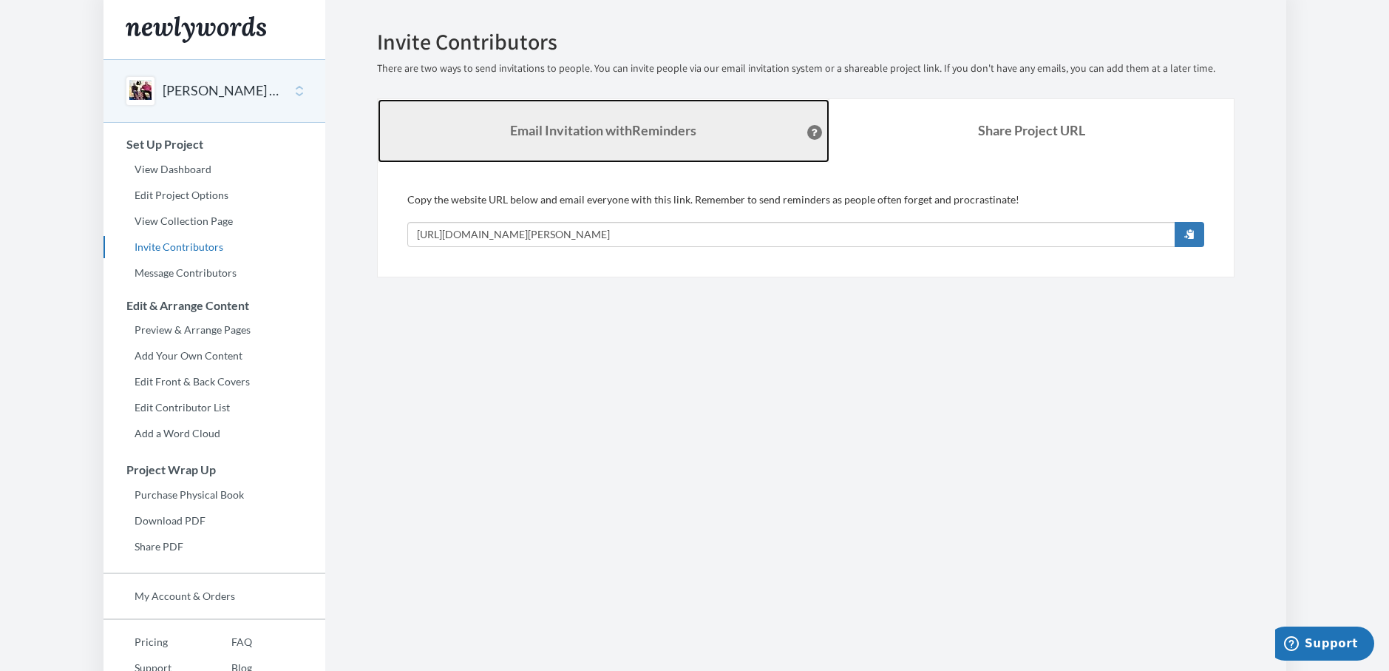
click at [563, 115] on link "Email Invitation with Reminders" at bounding box center [604, 131] width 452 height 64
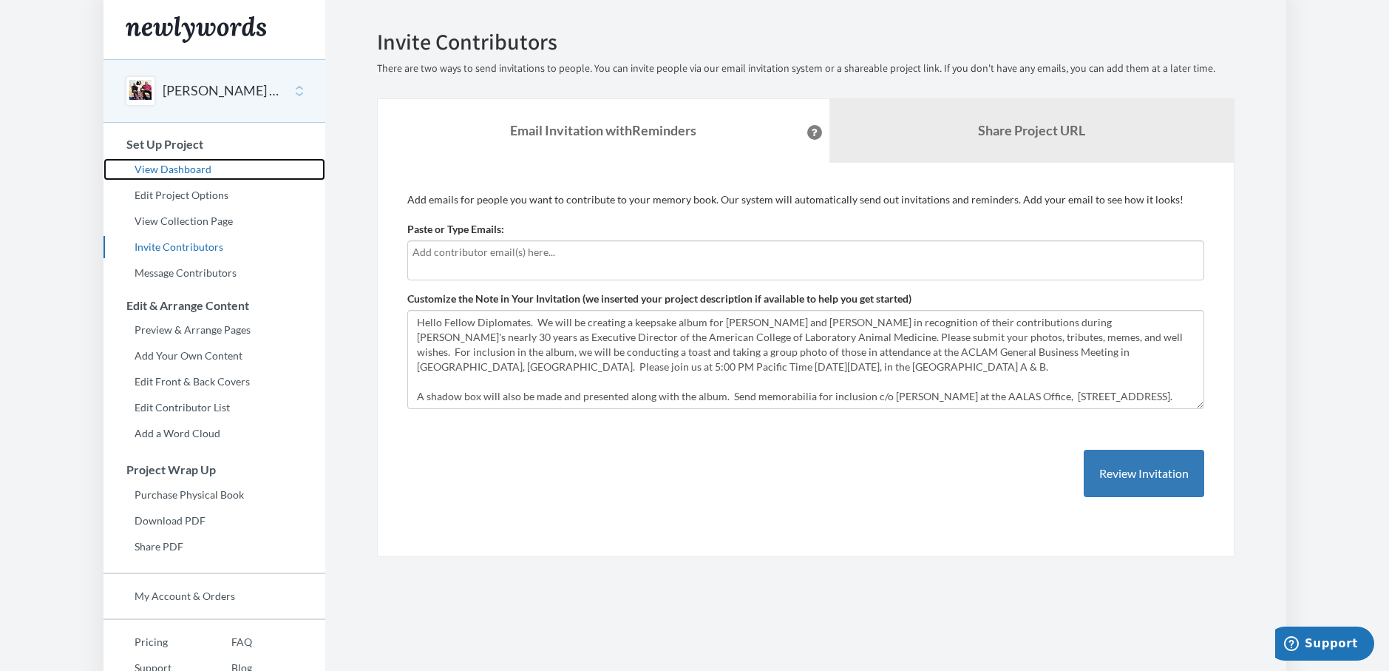
click at [202, 171] on link "View Dashboard" at bounding box center [215, 169] width 222 height 22
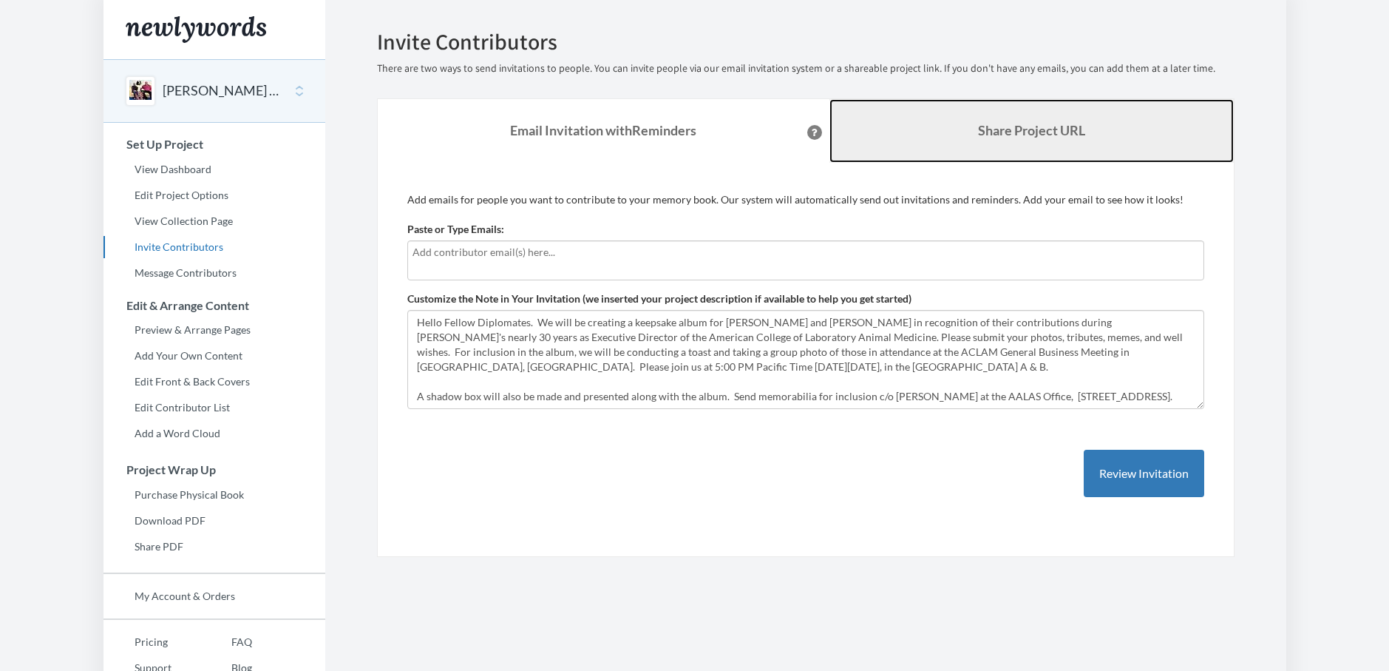
click at [997, 136] on b "Share Project URL" at bounding box center [1031, 130] width 107 height 16
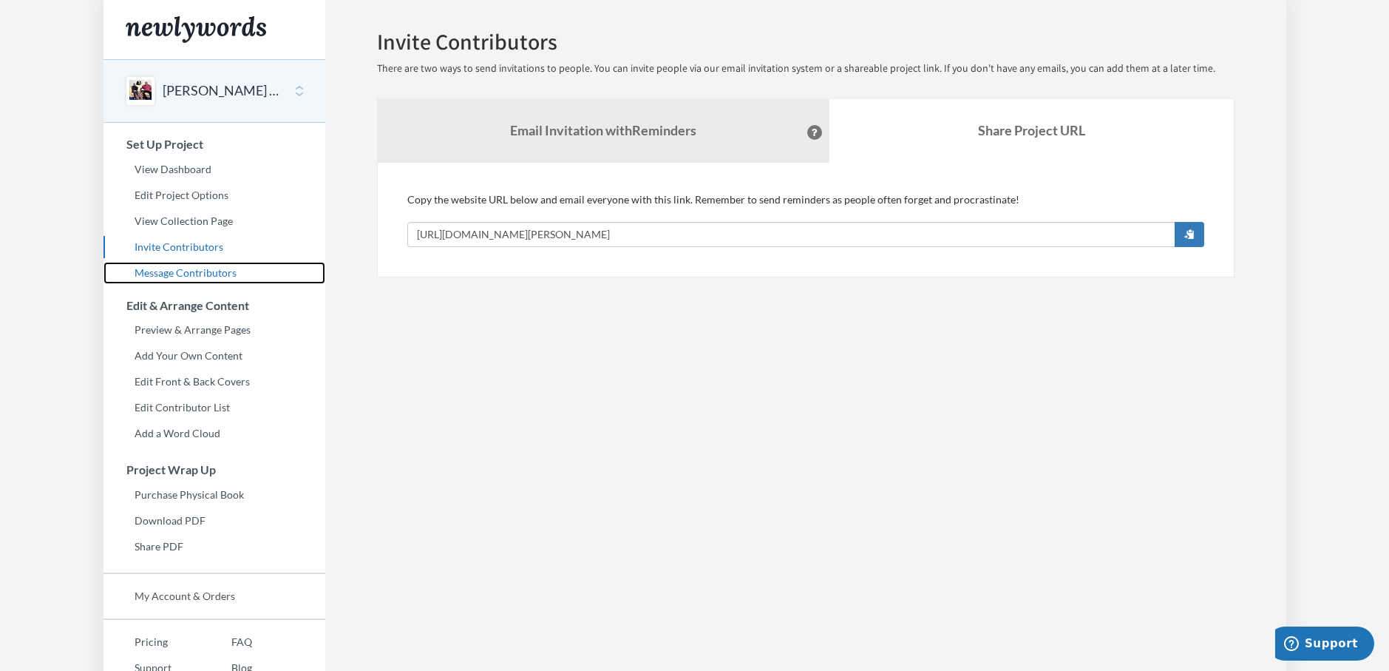
click at [185, 269] on link "Message Contributors" at bounding box center [215, 273] width 222 height 22
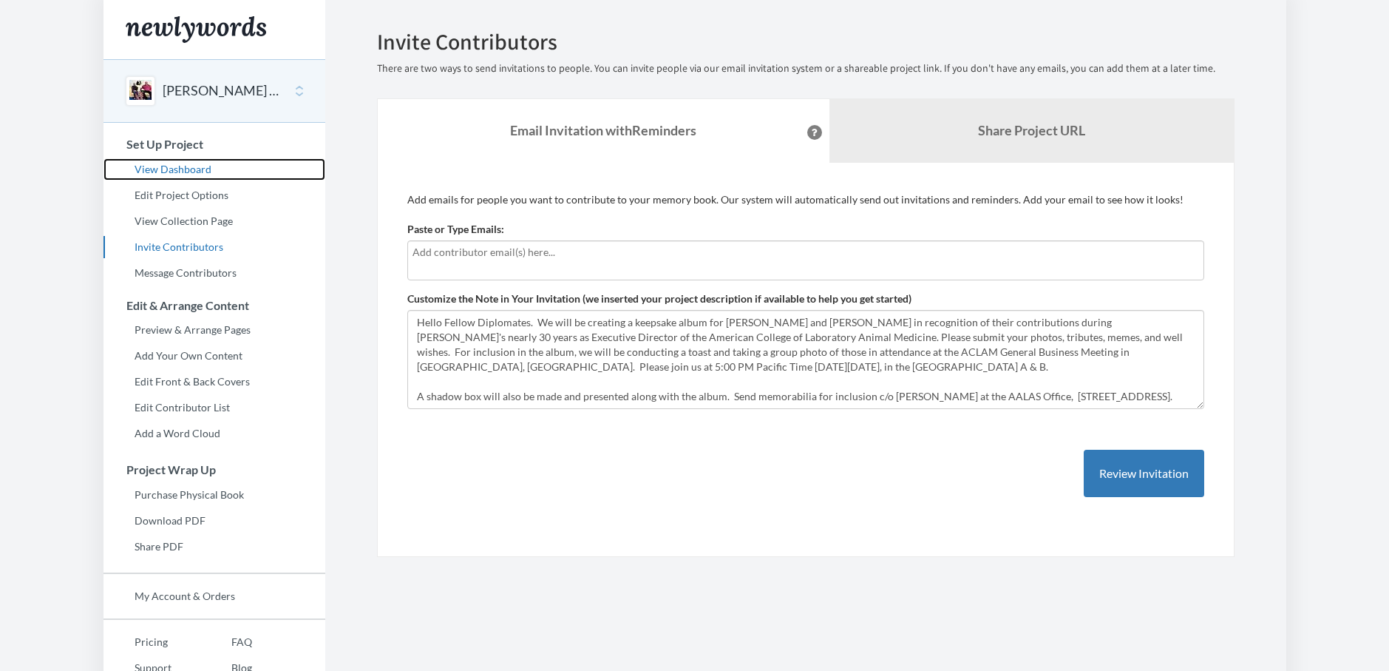
click at [176, 168] on link "View Dashboard" at bounding box center [215, 169] width 222 height 22
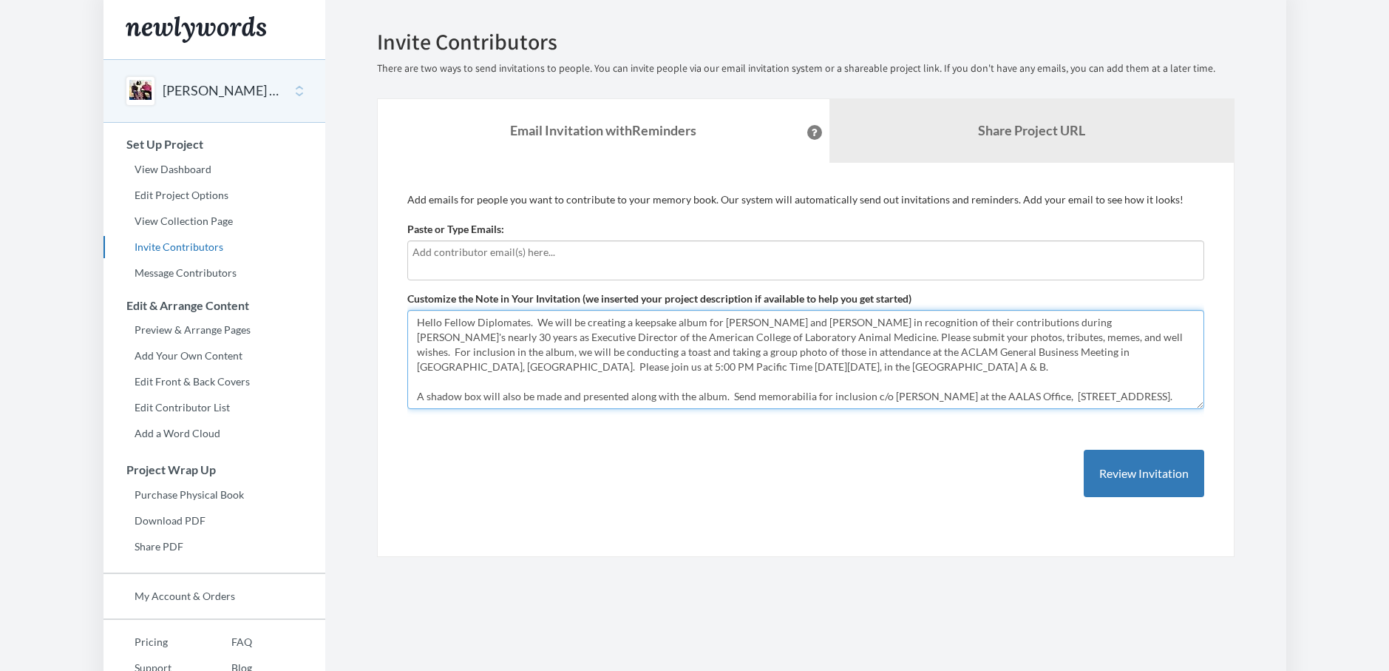
click at [830, 337] on textarea "Hello Fellow Diplomates. We will be creating a keepsake album for [PERSON_NAME]…" at bounding box center [805, 359] width 797 height 99
click at [798, 338] on textarea "Hello Fellow Diplomates. We will be creating a keepsake album for [PERSON_NAME]…" at bounding box center [805, 359] width 797 height 99
drag, startPoint x: 519, startPoint y: 353, endPoint x: 398, endPoint y: 353, distance: 121.3
click at [398, 353] on div "Add emails for people you want to contribute to your memory book. Our system wi…" at bounding box center [806, 360] width 858 height 395
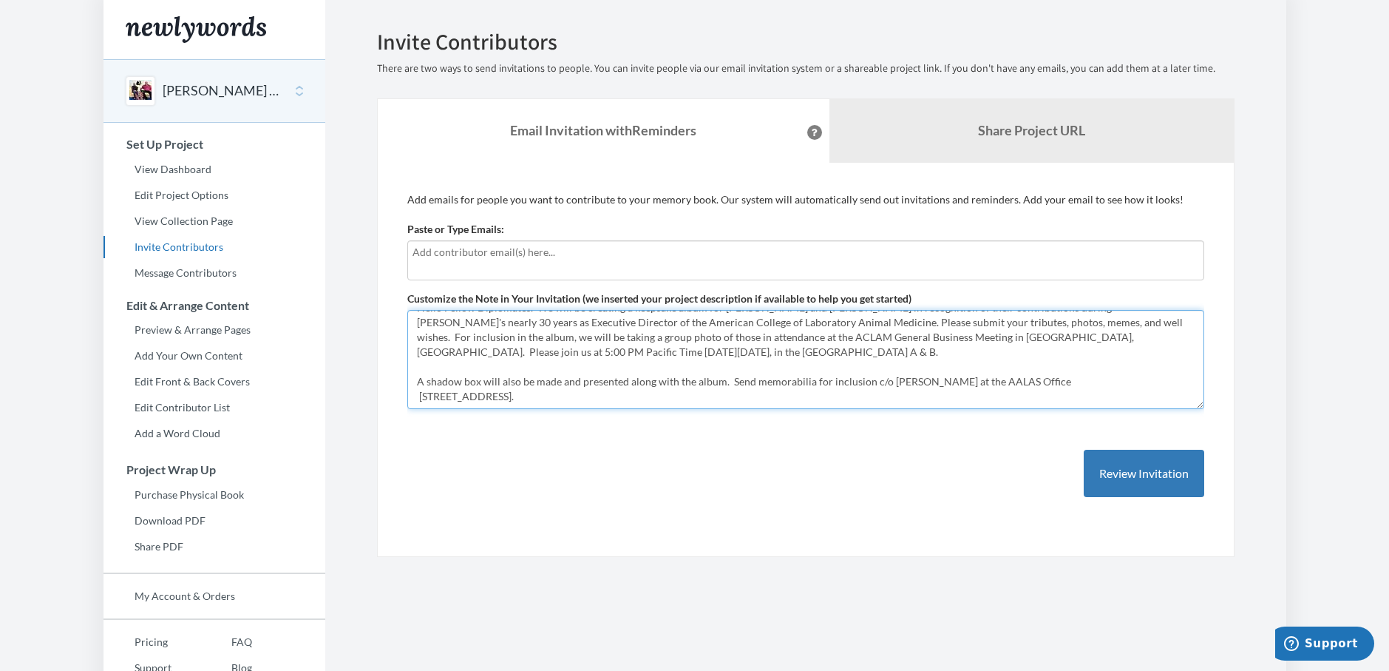
click at [869, 379] on textarea "Hello Fellow Diplomates. We will be creating a keepsake album for [PERSON_NAME]…" at bounding box center [805, 359] width 797 height 99
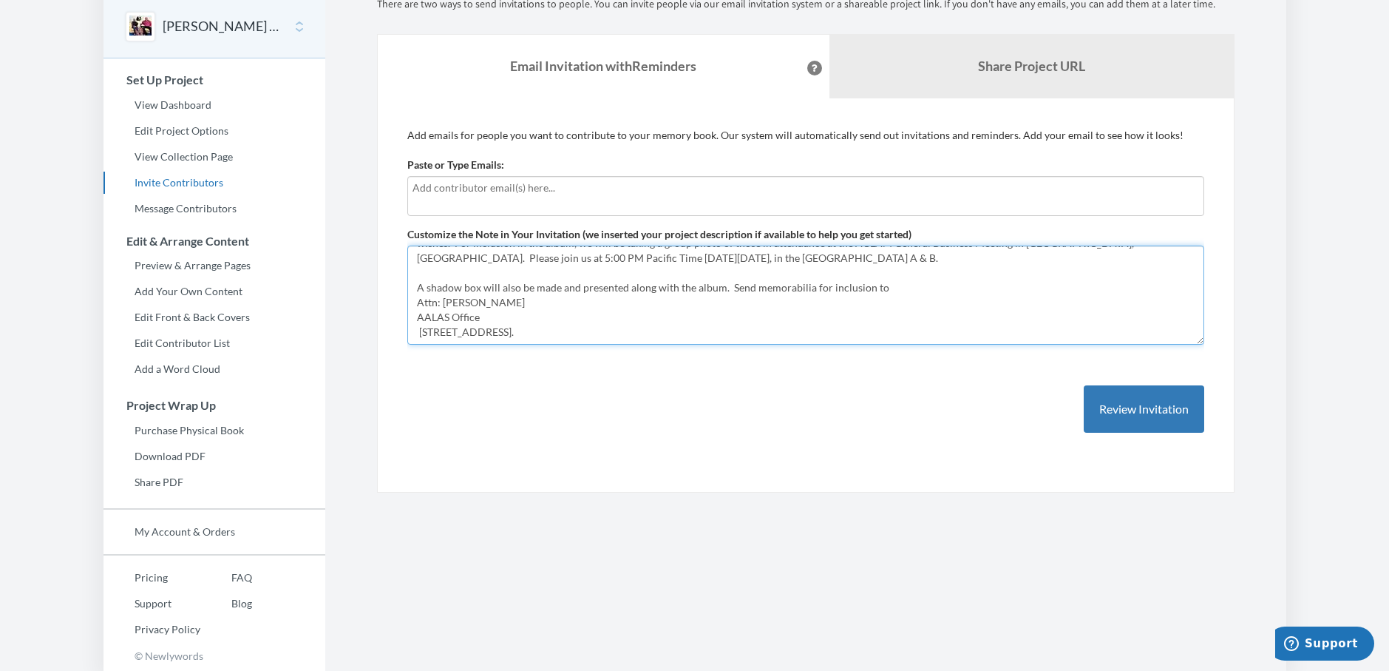
scroll to position [53, 0]
click at [716, 324] on textarea "Hello Fellow Diplomates. We will be creating a keepsake album for [PERSON_NAME]…" at bounding box center [805, 294] width 797 height 99
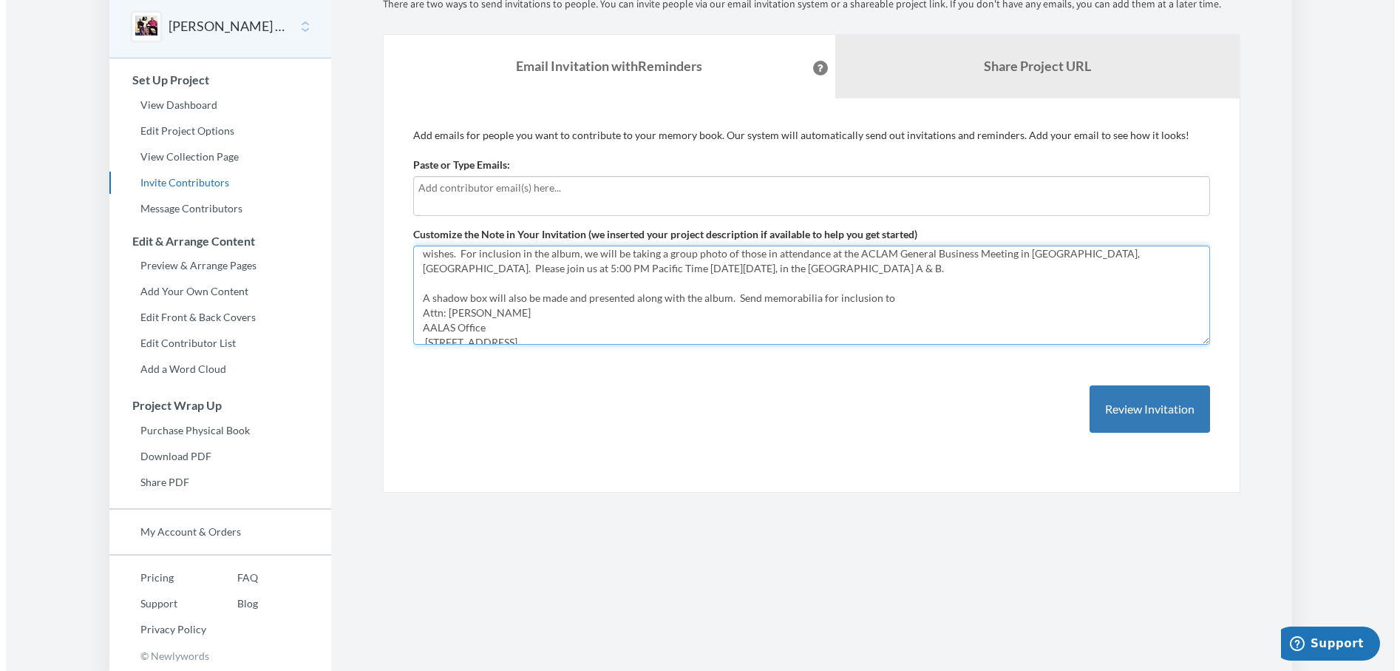
scroll to position [0, 0]
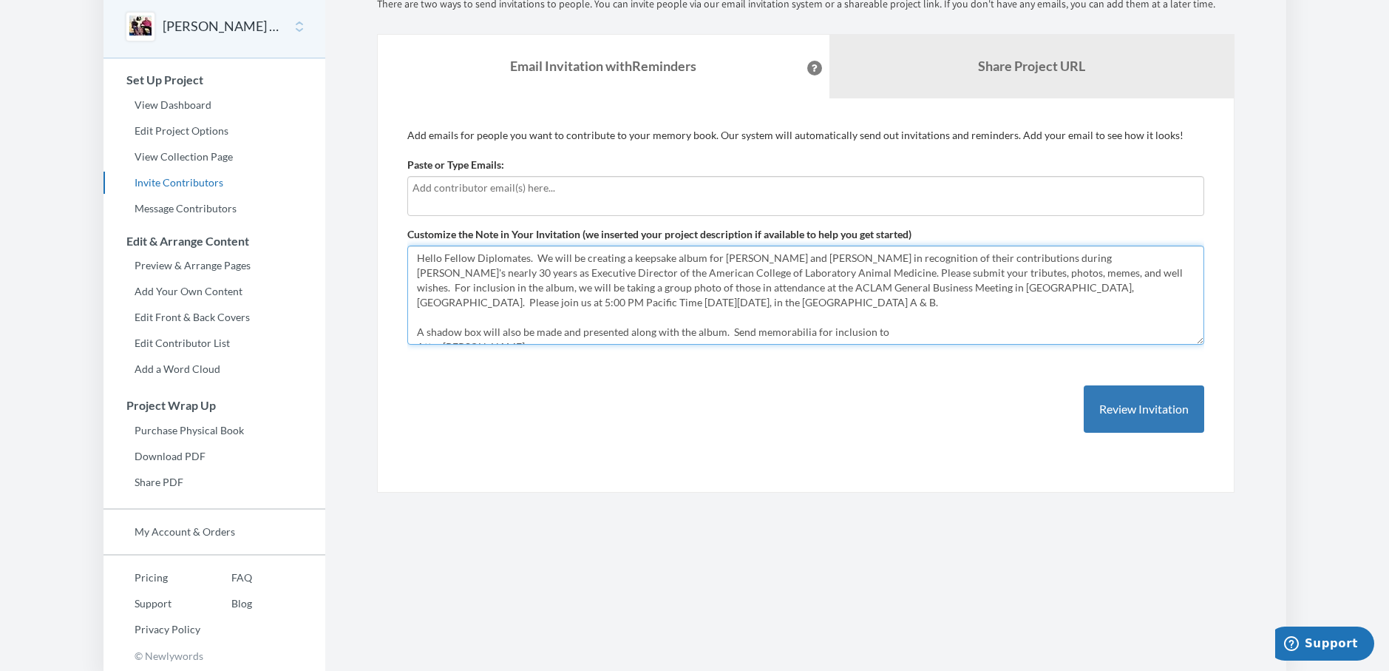
drag, startPoint x: 918, startPoint y: 289, endPoint x: 929, endPoint y: 285, distance: 12.6
click at [925, 287] on textarea "Hello Fellow Diplomates. We will be creating a keepsake album for [PERSON_NAME]…" at bounding box center [805, 294] width 797 height 99
click at [915, 322] on textarea "Hello Fellow Diplomates. We will be creating a keepsake album for [PERSON_NAME]…" at bounding box center [805, 294] width 797 height 99
click at [920, 289] on textarea "Hello Fellow Diplomates. We will be creating a keepsake album for [PERSON_NAME]…" at bounding box center [805, 294] width 797 height 99
type textarea "Hello Fellow Diplomates. We will be creating a keepsake album for [PERSON_NAME]…"
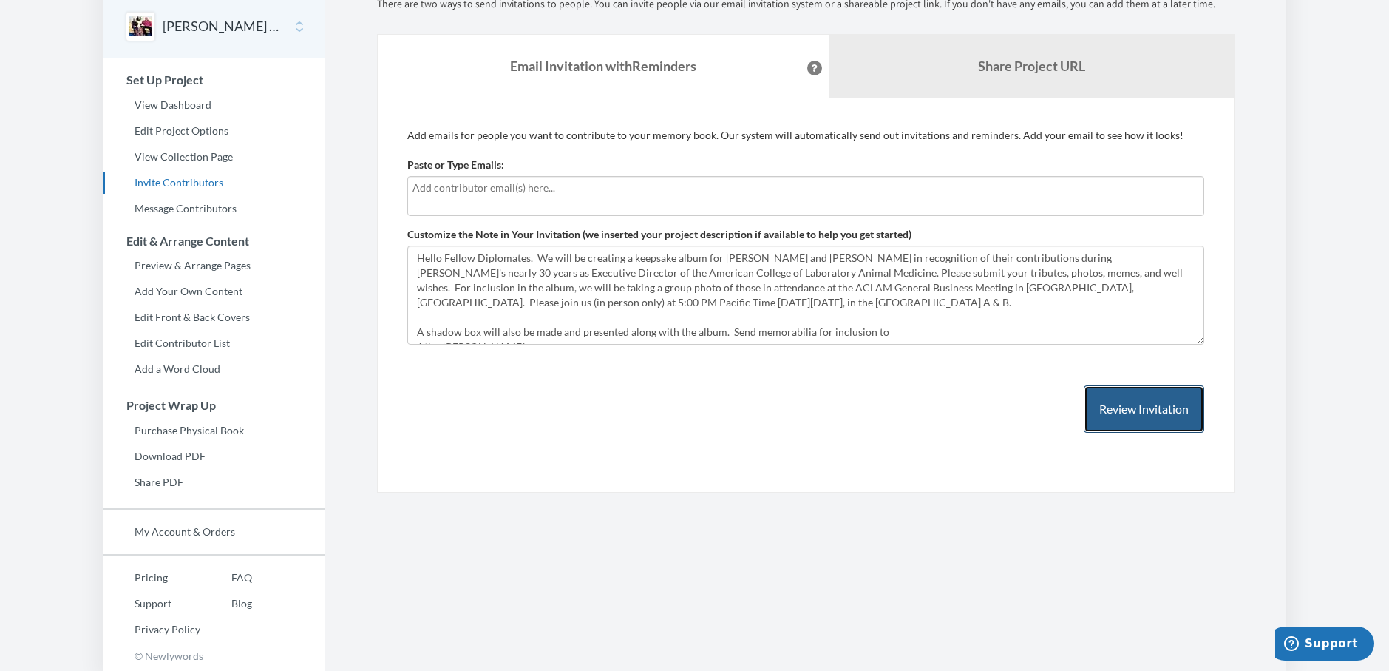
click at [1137, 401] on button "Review Invitation" at bounding box center [1144, 409] width 121 height 48
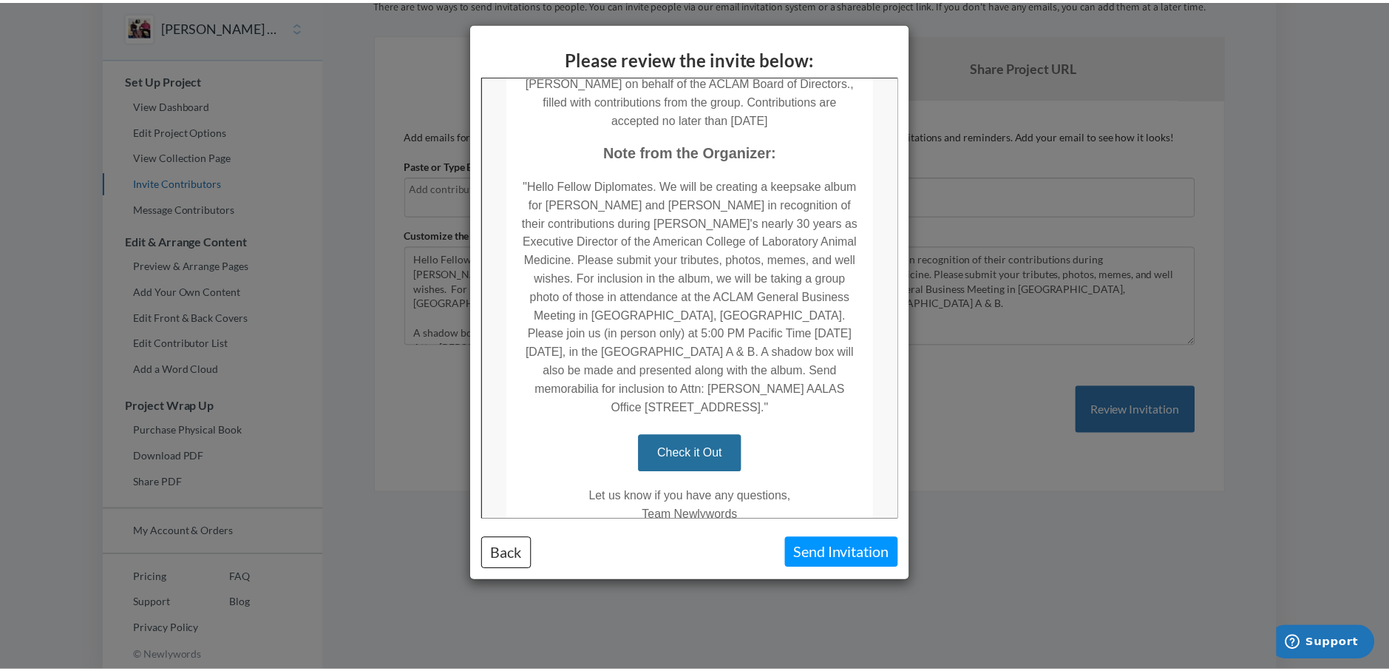
scroll to position [326, 0]
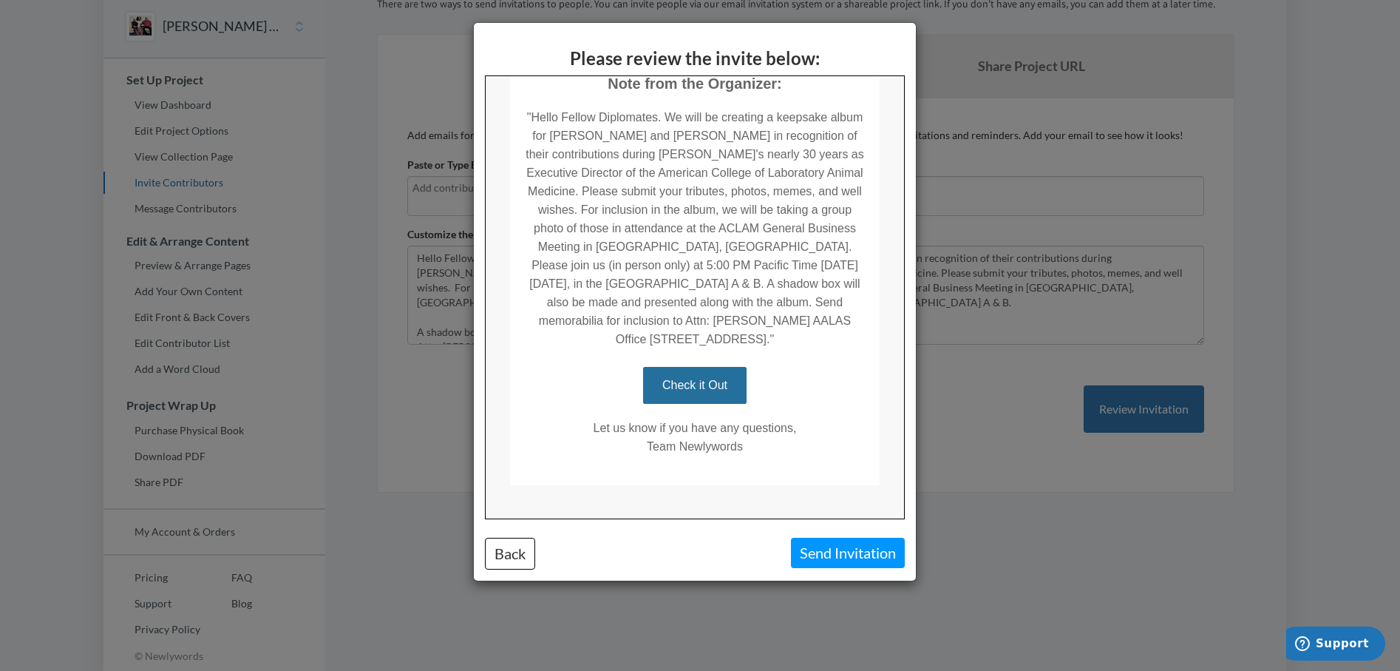
drag, startPoint x: 899, startPoint y: 274, endPoint x: 1398, endPoint y: 515, distance: 554.6
click at [699, 366] on link "Check it Out" at bounding box center [694, 384] width 104 height 37
click at [671, 366] on link "Check it Out" at bounding box center [694, 384] width 104 height 37
click at [952, 333] on div "Please review the invite below: Back Send Invitation" at bounding box center [700, 335] width 1400 height 671
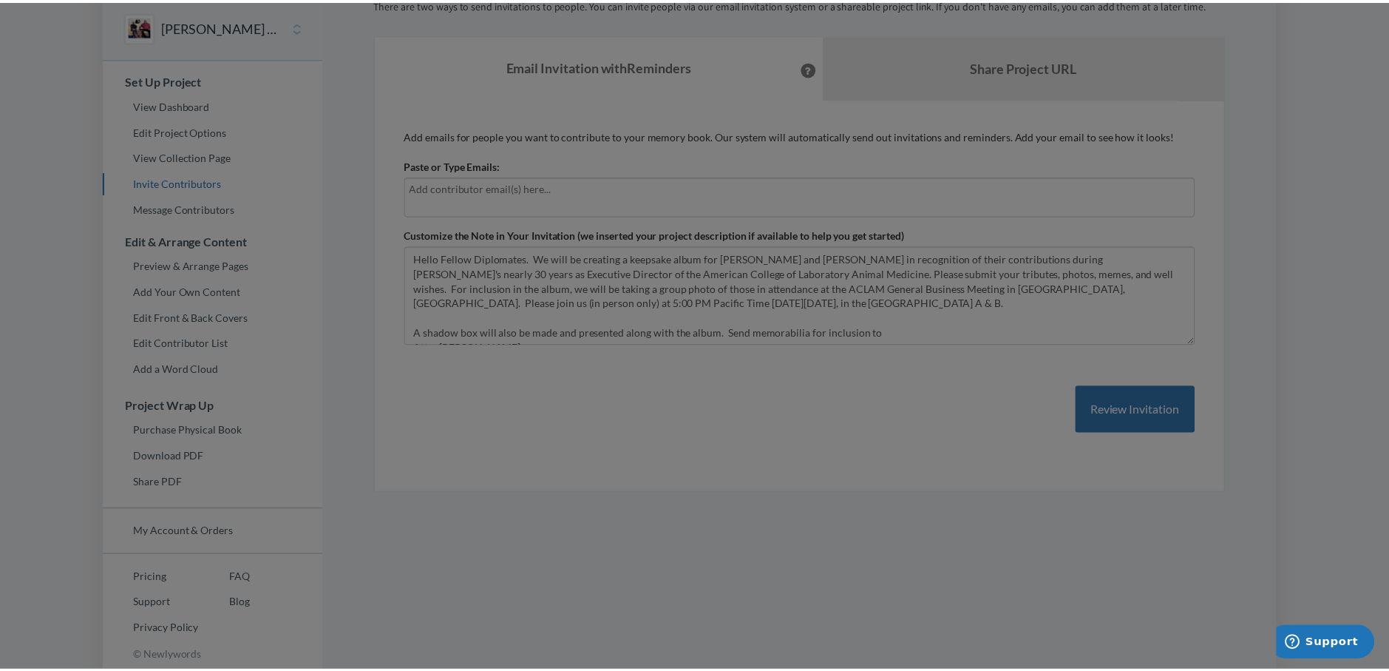
scroll to position [0, 0]
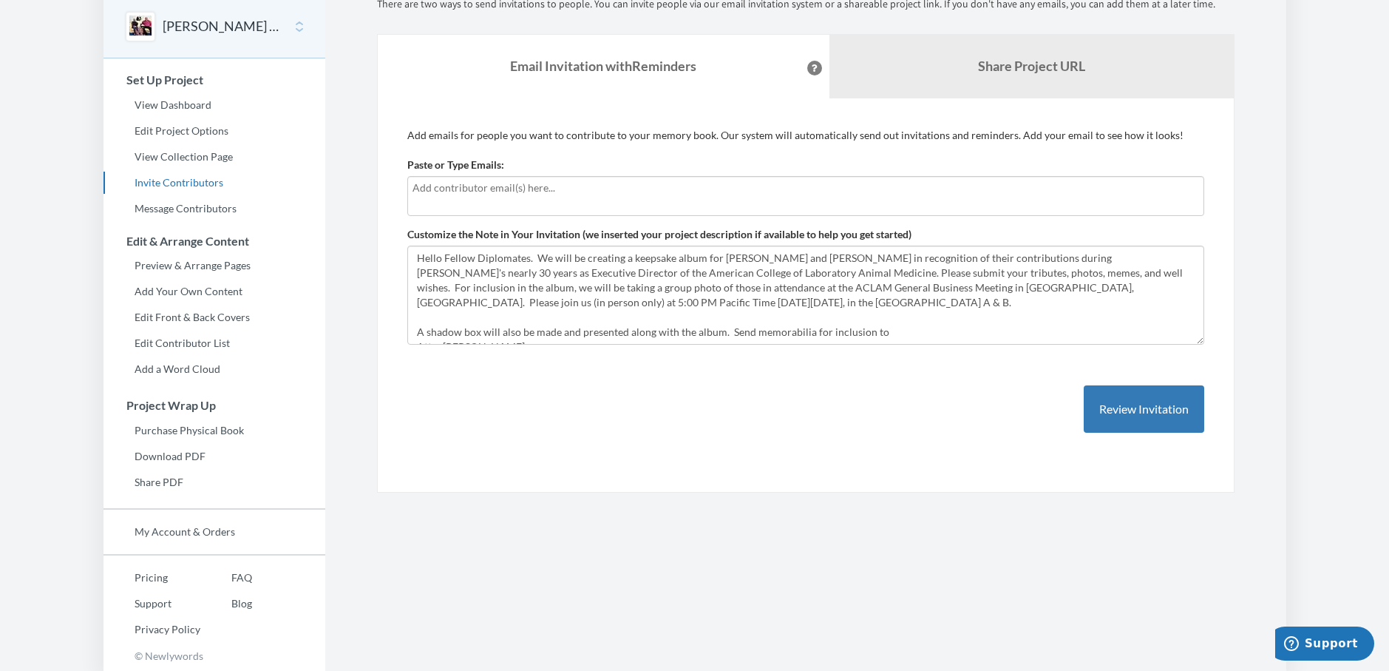
click at [229, 24] on button "[PERSON_NAME] Retirement" at bounding box center [223, 26] width 120 height 19
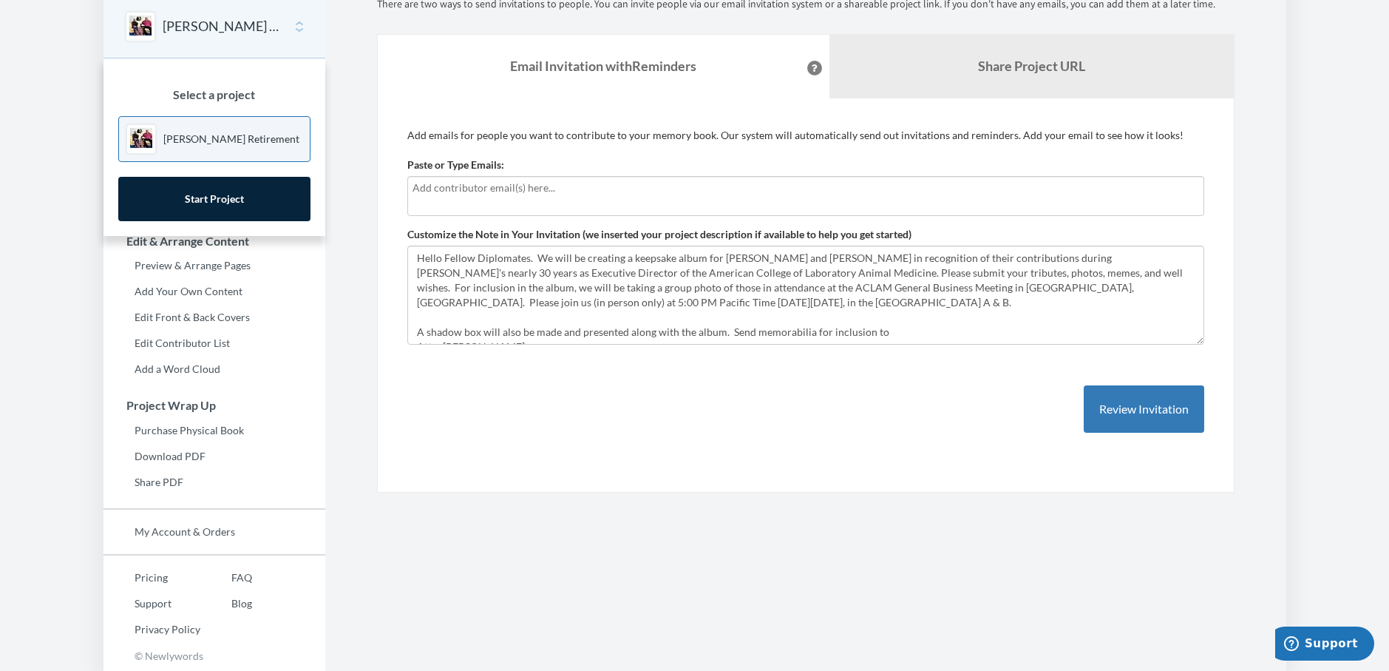
click at [350, 97] on section "Emails have been sent! Invite Contributors There are two ways to send invitatio…" at bounding box center [805, 303] width 961 height 735
click at [331, 316] on section "Emails have been sent! Invite Contributors There are two ways to send invitatio…" at bounding box center [805, 303] width 961 height 735
click at [277, 350] on link "Edit Contributor List" at bounding box center [215, 343] width 222 height 22
